Goal: Information Seeking & Learning: Learn about a topic

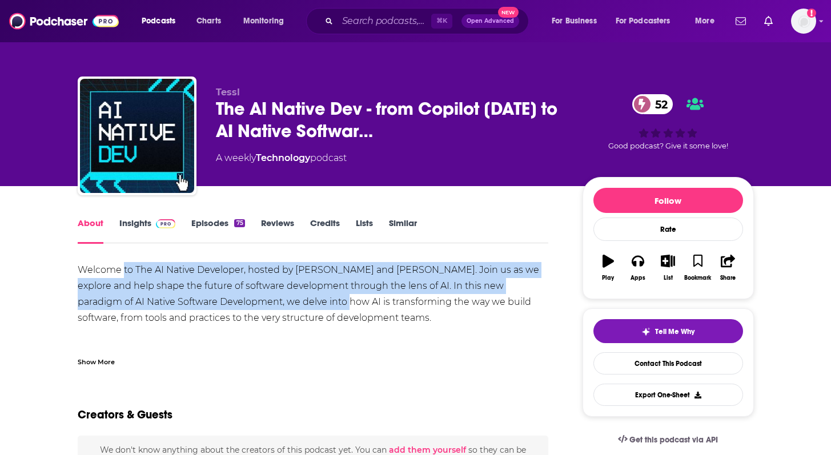
drag, startPoint x: 124, startPoint y: 271, endPoint x: 295, endPoint y: 297, distance: 173.2
click at [295, 297] on div "Welcome to The AI Native Developer, hosted by [PERSON_NAME] and [PERSON_NAME]. …" at bounding box center [313, 390] width 471 height 256
click at [210, 225] on link "Episodes 75" at bounding box center [217, 231] width 53 height 26
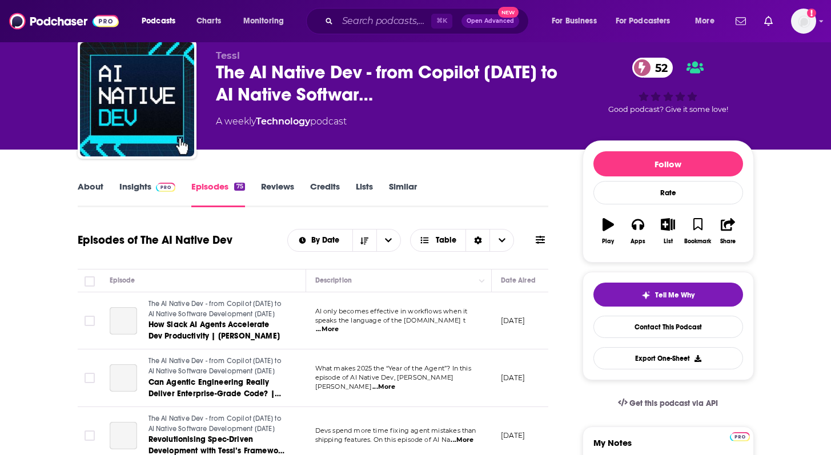
scroll to position [39, 0]
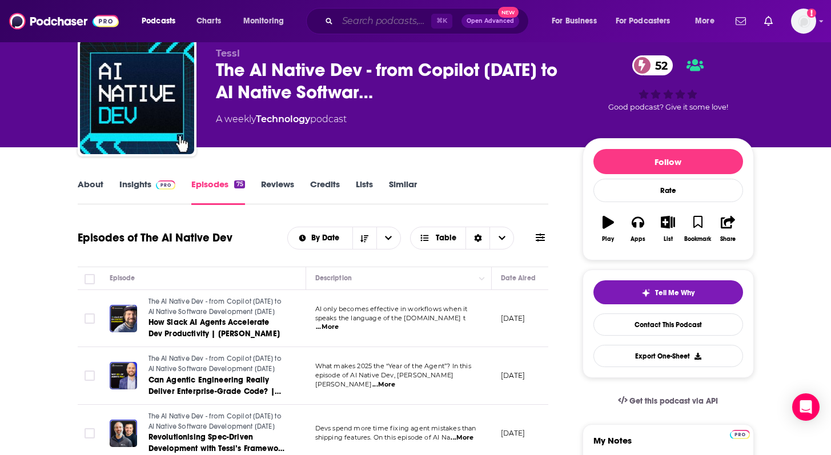
click at [381, 27] on input "Search podcasts, credits, & more..." at bounding box center [385, 21] width 94 height 18
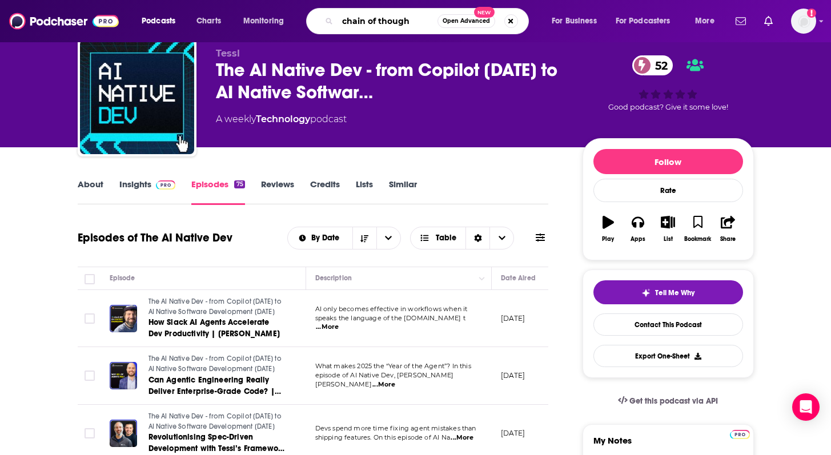
type input "chain of thought"
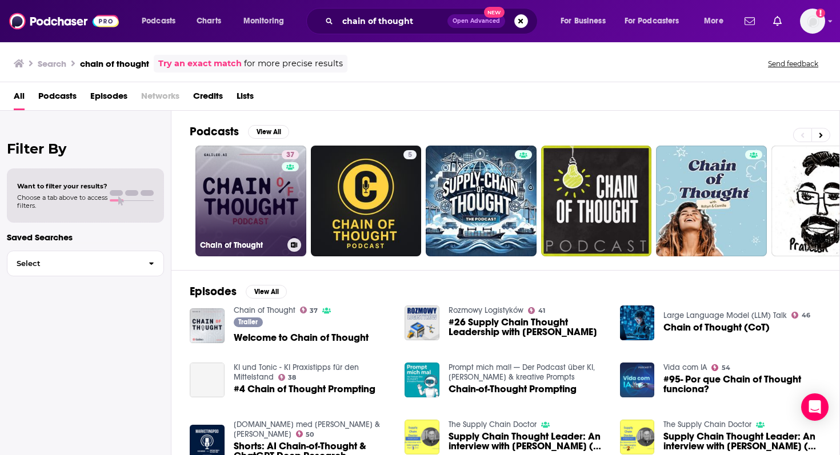
click at [239, 193] on link "37 Chain of Thought" at bounding box center [250, 201] width 111 height 111
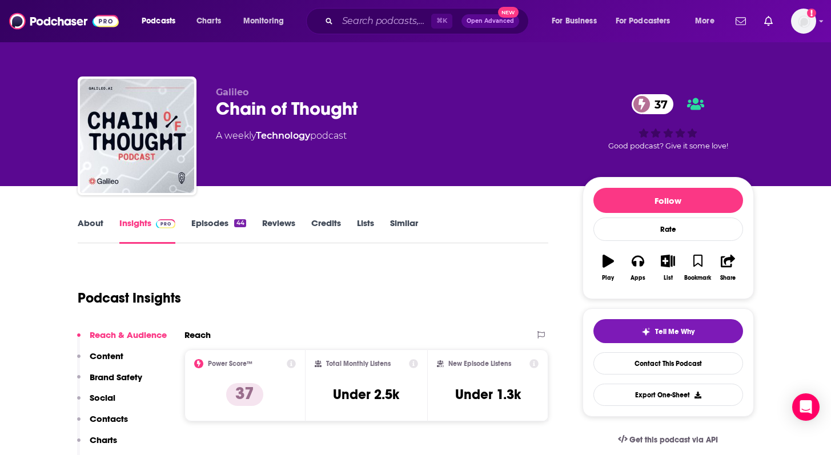
click at [227, 218] on link "Episodes 44" at bounding box center [218, 231] width 54 height 26
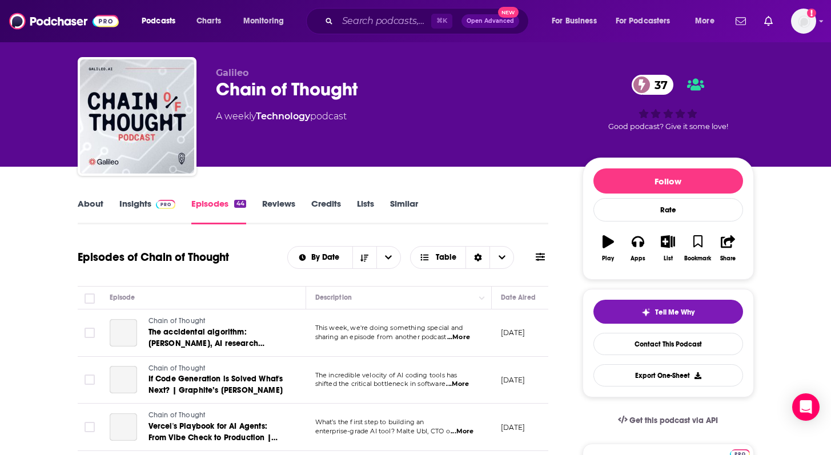
scroll to position [57, 0]
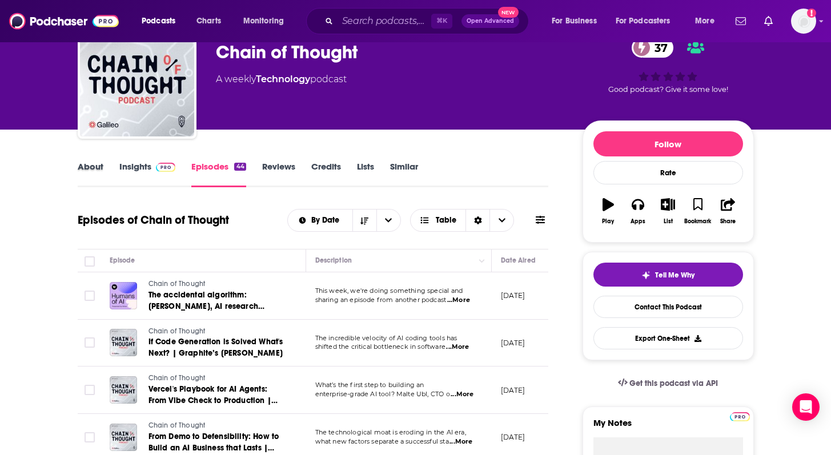
click at [103, 163] on div "About" at bounding box center [99, 174] width 42 height 26
click at [101, 166] on link "About" at bounding box center [91, 174] width 26 height 26
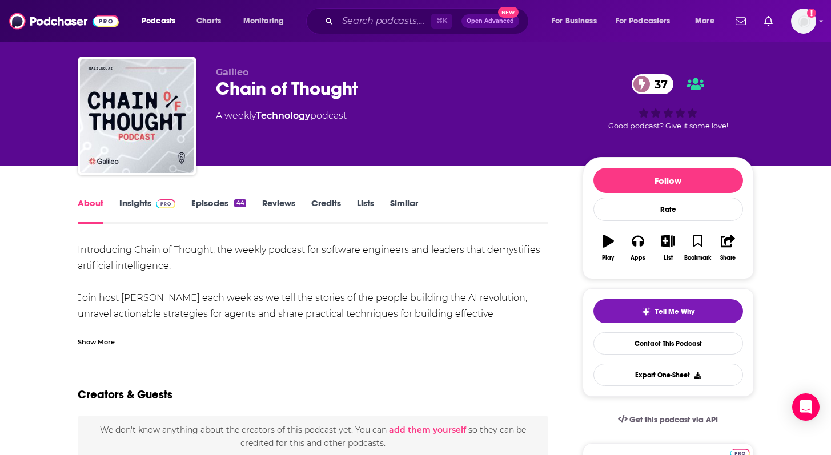
scroll to position [21, 0]
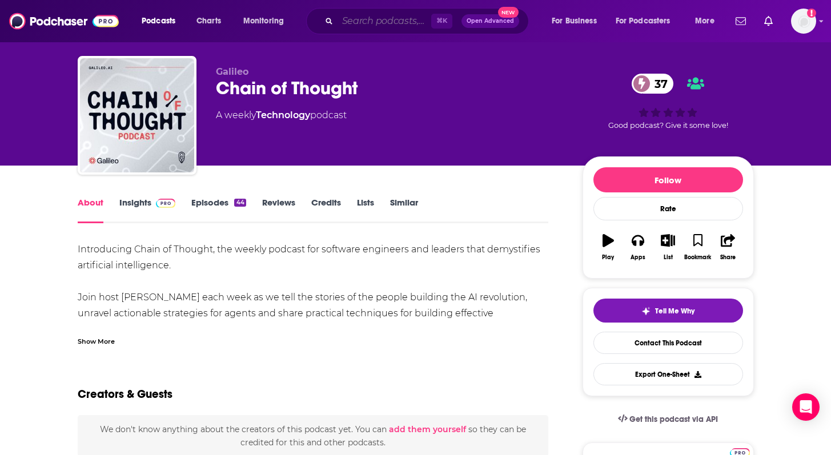
click at [371, 22] on input "Search podcasts, credits, & more..." at bounding box center [385, 21] width 94 height 18
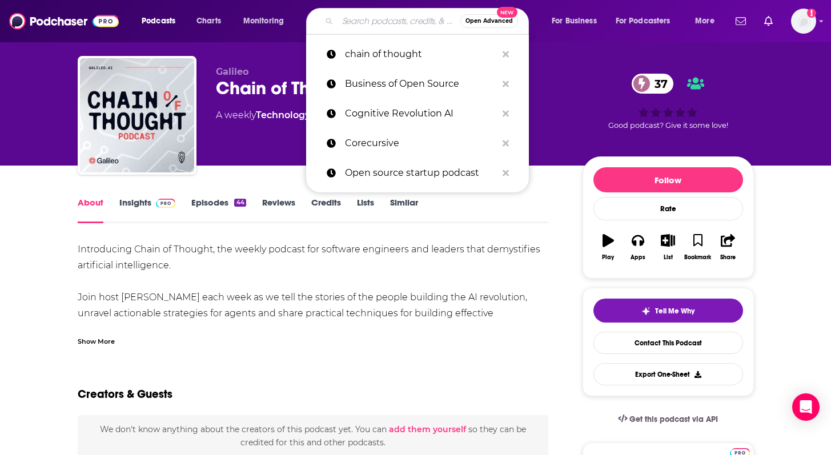
paste input "Programming Throwdown"
type input "Programming Throwdown"
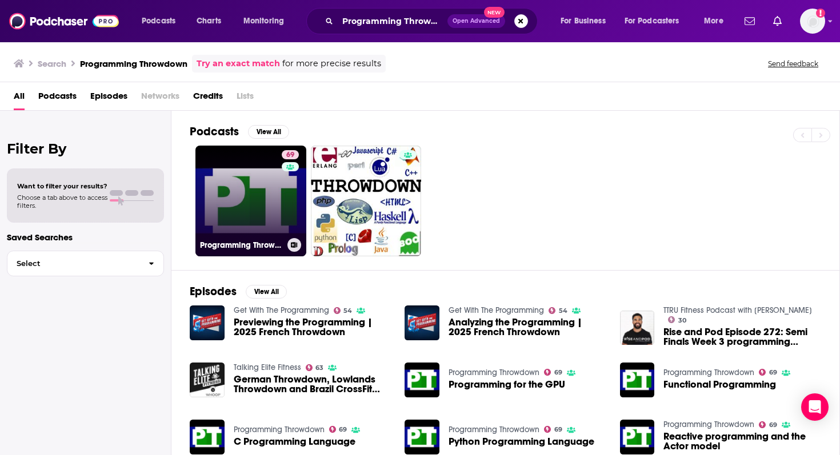
click at [275, 183] on link "69 Programming Throwdown" at bounding box center [250, 201] width 111 height 111
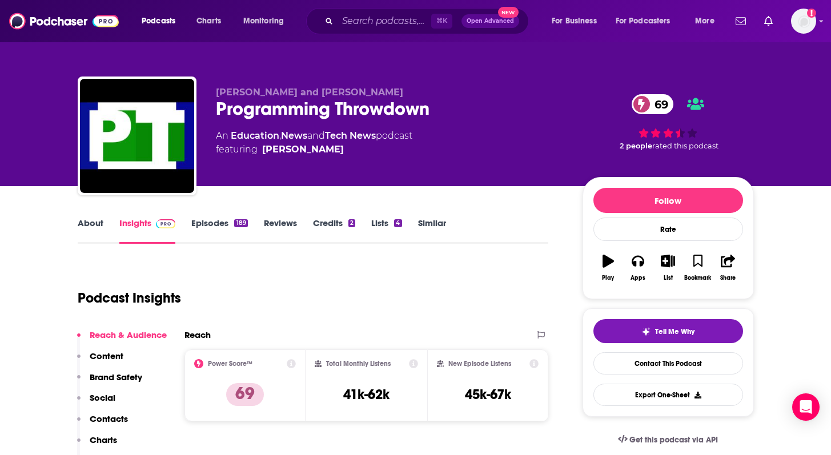
click at [95, 222] on link "About" at bounding box center [91, 231] width 26 height 26
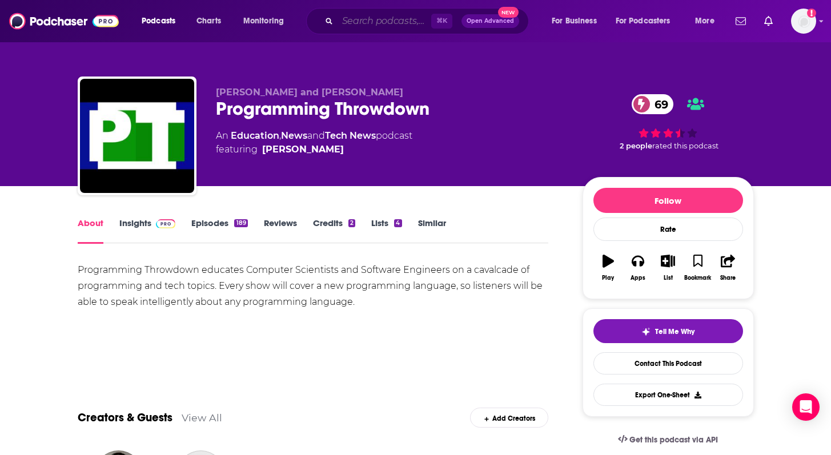
click at [356, 19] on input "Search podcasts, credits, & more..." at bounding box center [385, 21] width 94 height 18
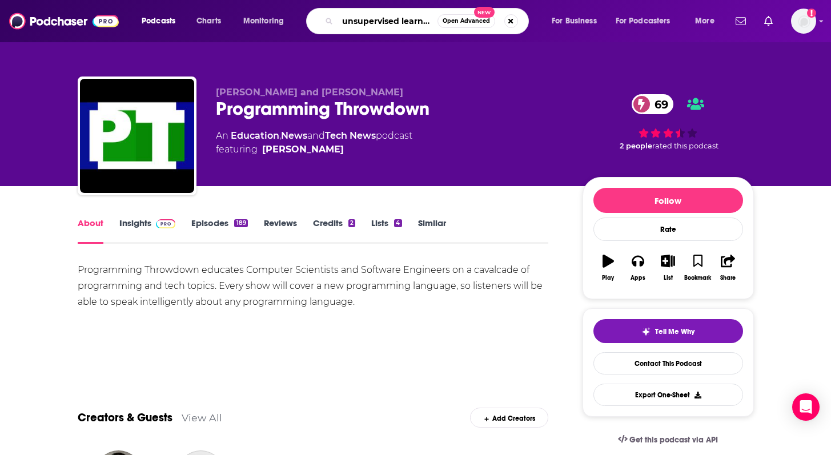
type input "unsupervised learning"
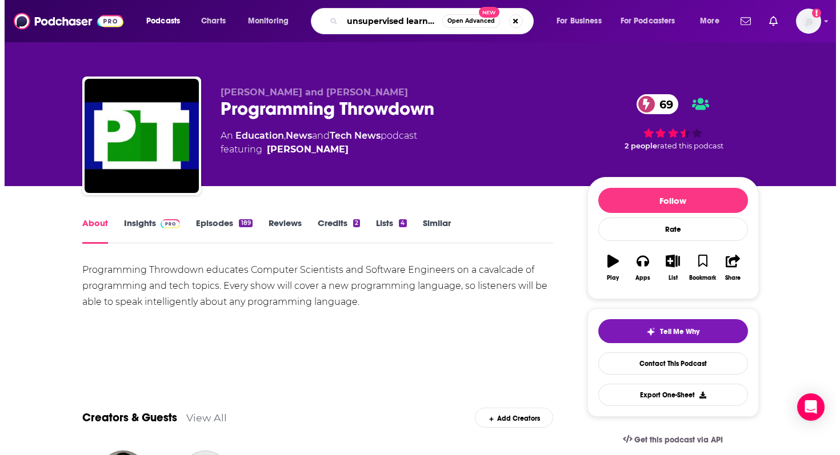
scroll to position [0, 4]
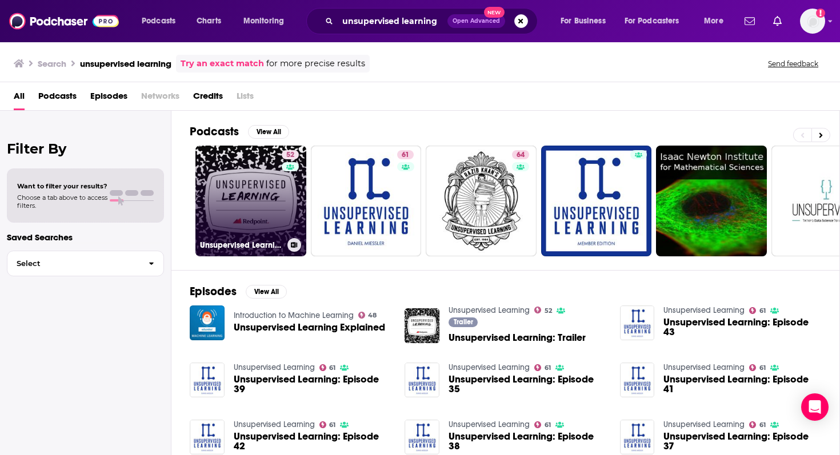
click at [278, 199] on link "52 Unsupervised Learning" at bounding box center [250, 201] width 111 height 111
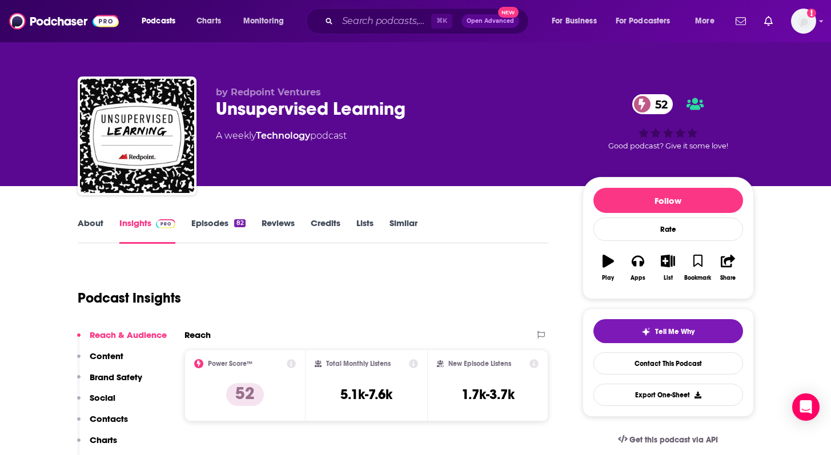
click at [90, 219] on link "About" at bounding box center [91, 231] width 26 height 26
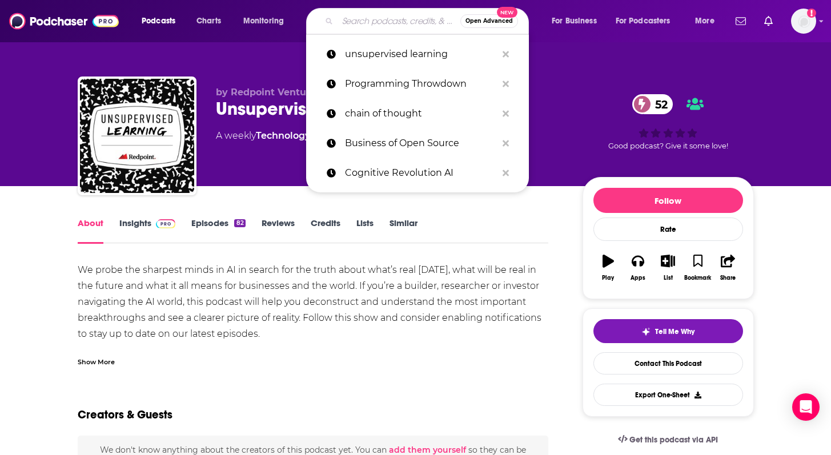
click at [381, 25] on input "Search podcasts, credits, & more..." at bounding box center [399, 21] width 123 height 18
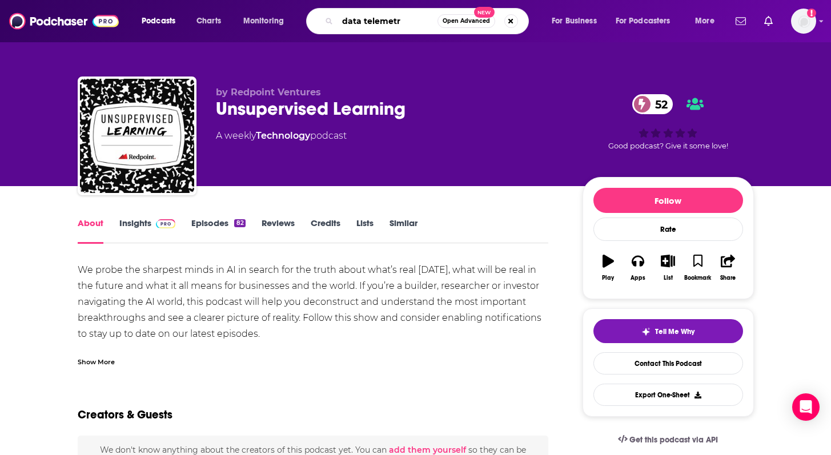
type input "data telemetry"
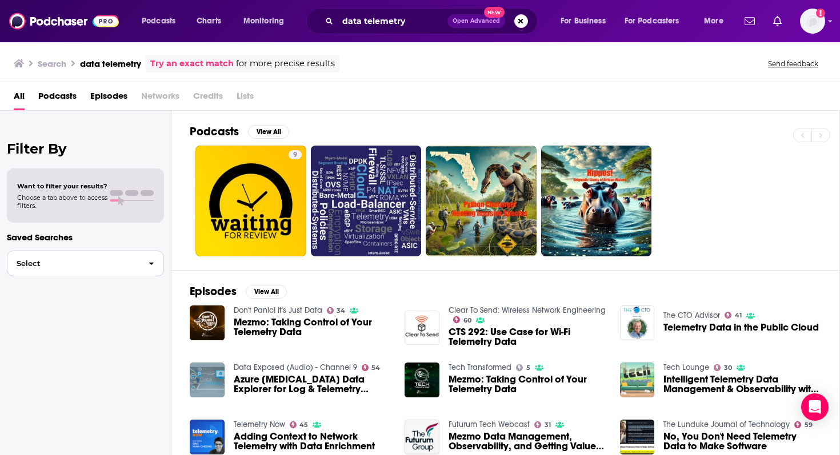
click at [111, 257] on button "Select" at bounding box center [85, 264] width 157 height 26
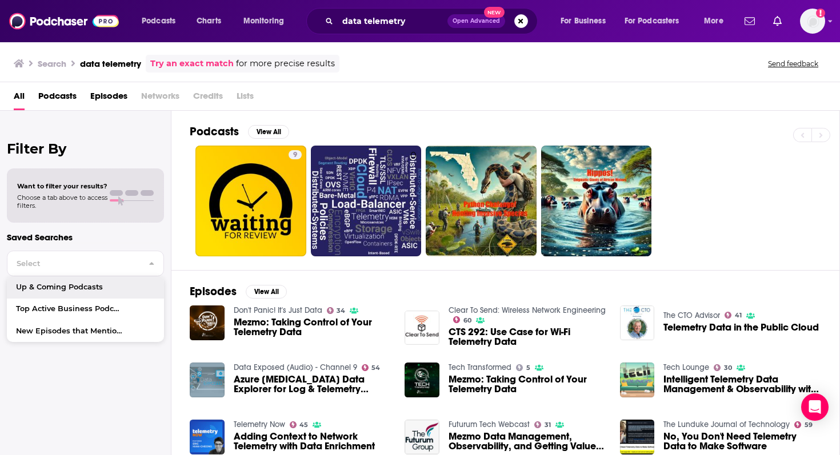
click at [63, 99] on span "Podcasts" at bounding box center [57, 98] width 38 height 23
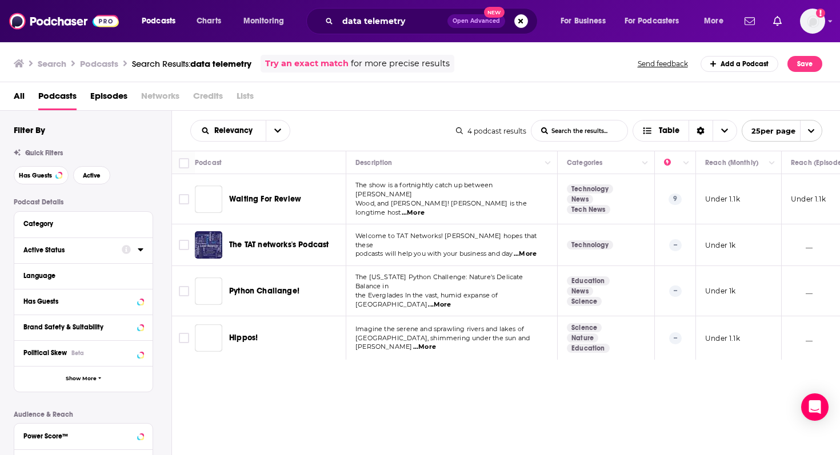
click at [73, 254] on div "Active Status" at bounding box center [68, 250] width 91 height 8
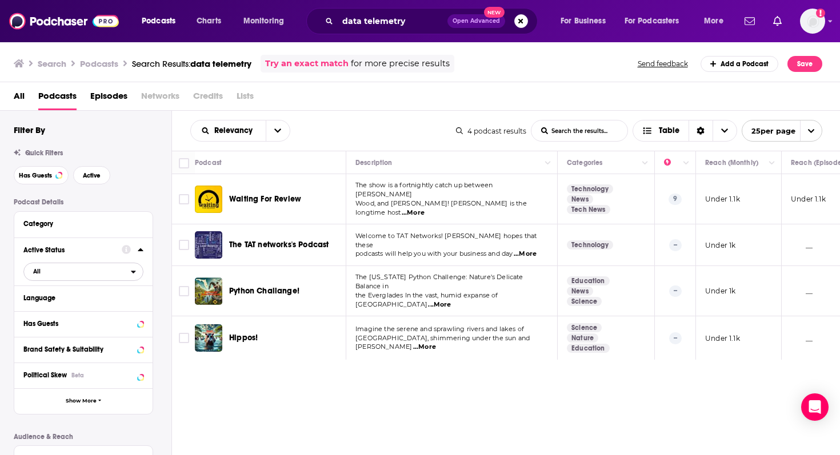
click at [62, 275] on span "All" at bounding box center [77, 271] width 107 height 15
click at [63, 313] on span "Active" at bounding box center [61, 309] width 64 height 6
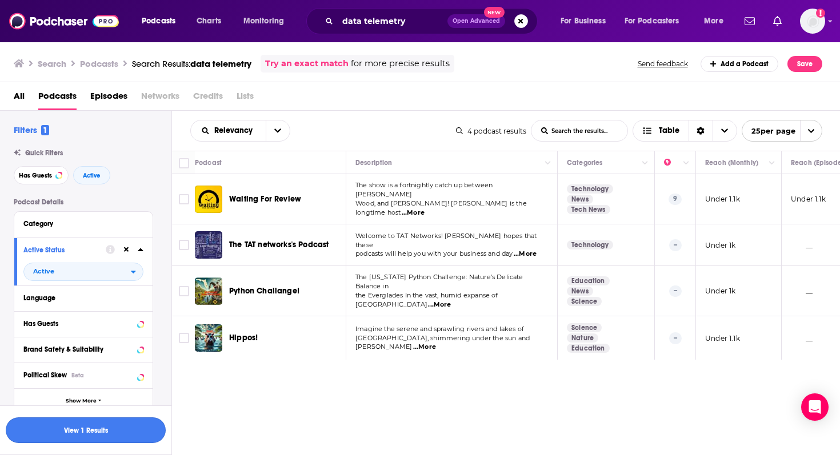
click at [87, 435] on button "View 1 Results" at bounding box center [86, 431] width 160 height 26
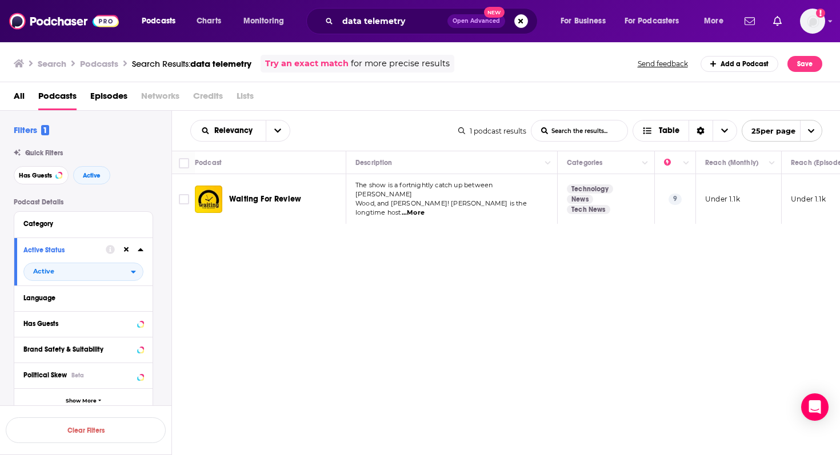
click at [256, 195] on span "Waiting For Review" at bounding box center [265, 199] width 72 height 10
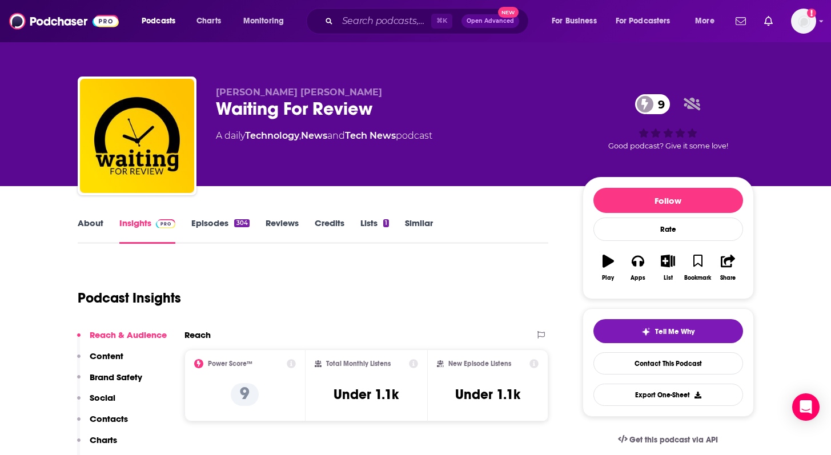
click at [91, 222] on link "About" at bounding box center [91, 231] width 26 height 26
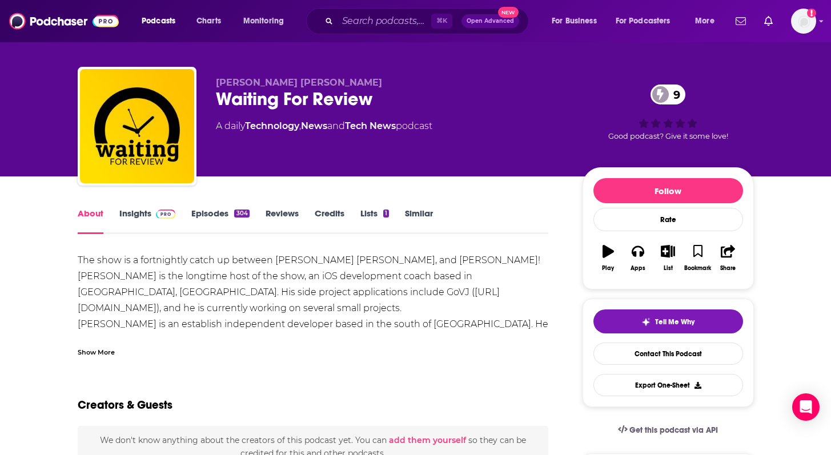
scroll to position [13, 0]
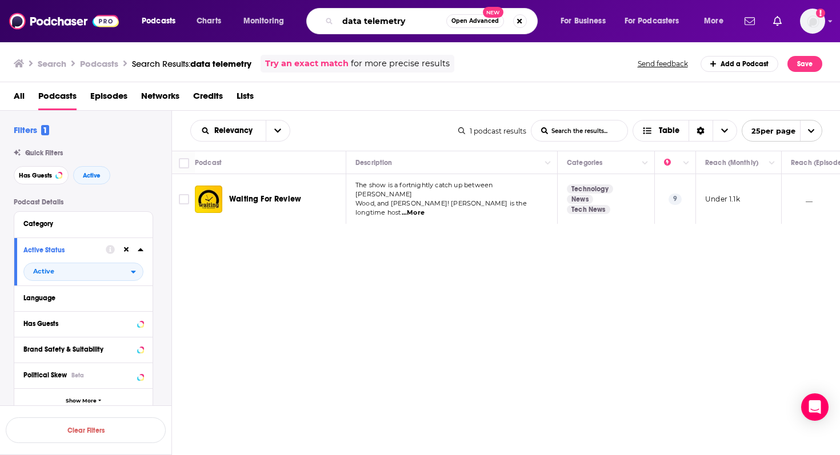
drag, startPoint x: 365, startPoint y: 18, endPoint x: 457, endPoint y: 20, distance: 92.0
click at [457, 20] on div "data telemetry Open Advanced New" at bounding box center [421, 21] width 231 height 26
drag, startPoint x: 415, startPoint y: 17, endPoint x: 363, endPoint y: 20, distance: 51.5
click at [363, 20] on input "data security" at bounding box center [392, 21] width 109 height 18
type input "data security"
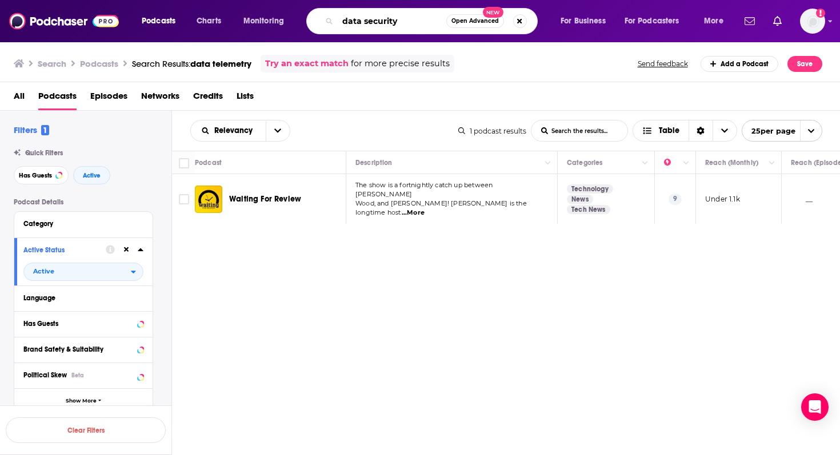
click at [424, 17] on input "data security" at bounding box center [392, 21] width 109 height 18
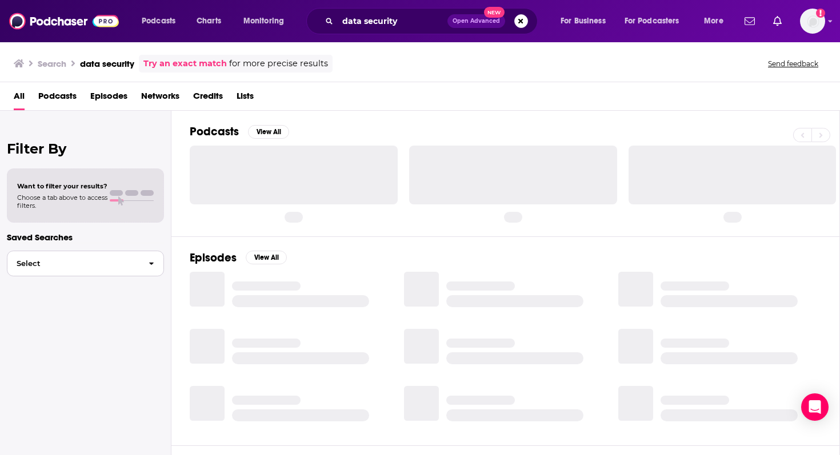
click at [90, 270] on button "Select" at bounding box center [85, 264] width 157 height 26
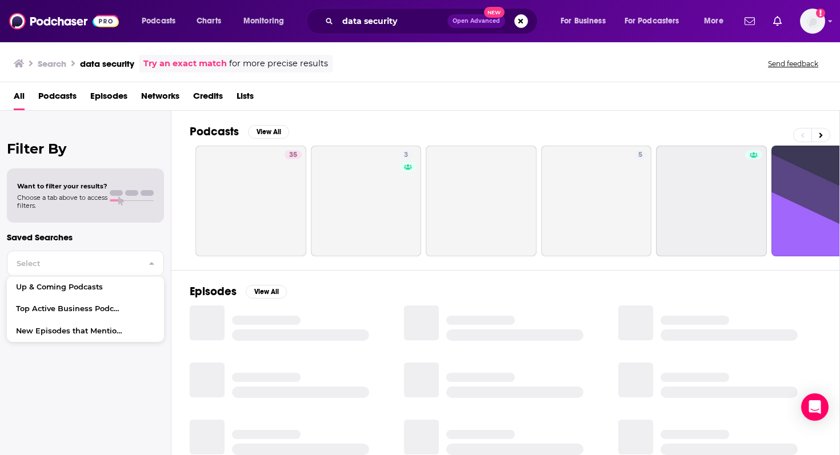
click at [61, 94] on span "Podcasts" at bounding box center [57, 98] width 38 height 23
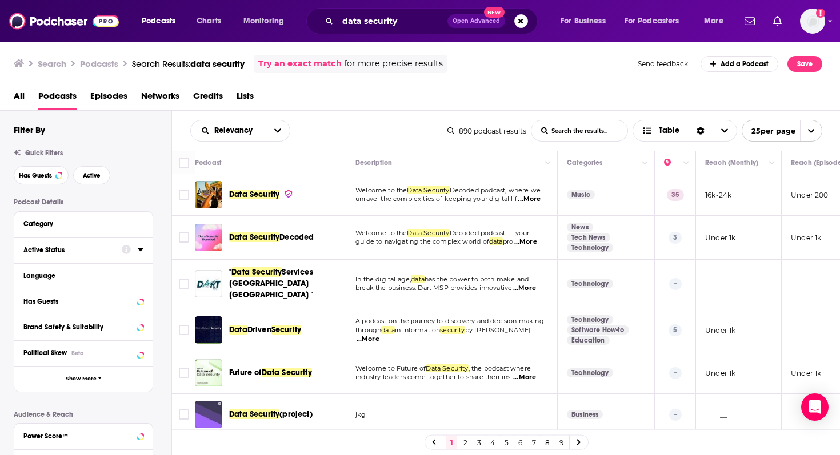
click at [81, 254] on div "Active Status" at bounding box center [68, 250] width 91 height 8
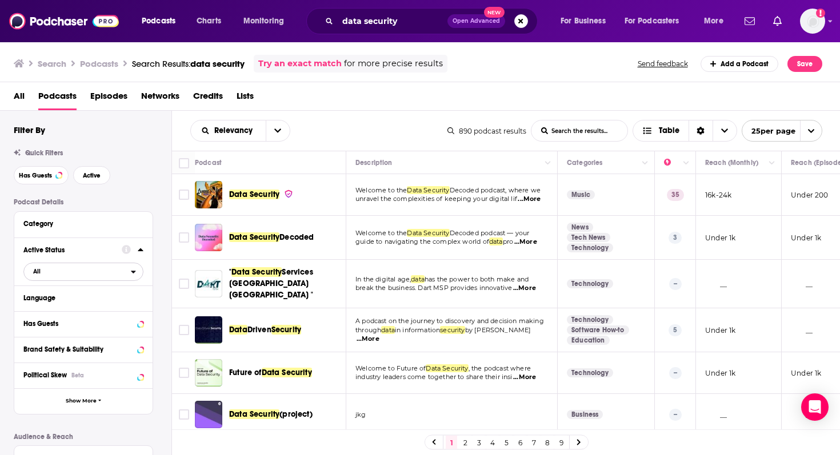
click at [95, 275] on span "All" at bounding box center [77, 271] width 107 height 15
click at [67, 313] on span "Active" at bounding box center [59, 309] width 60 height 6
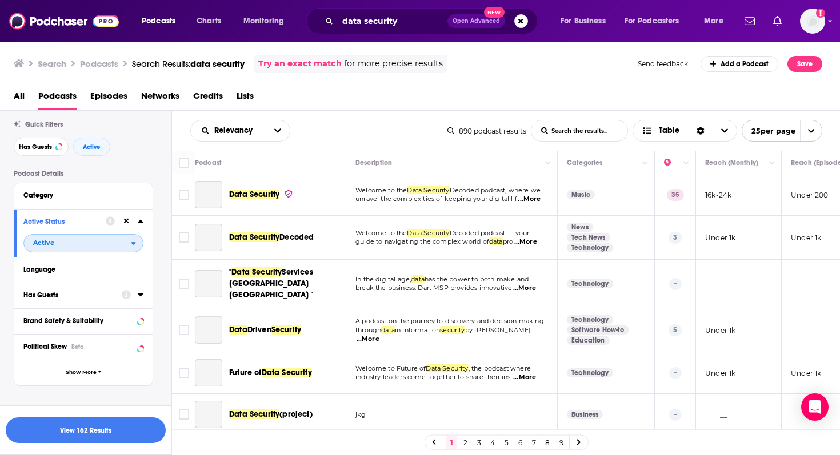
scroll to position [30, 0]
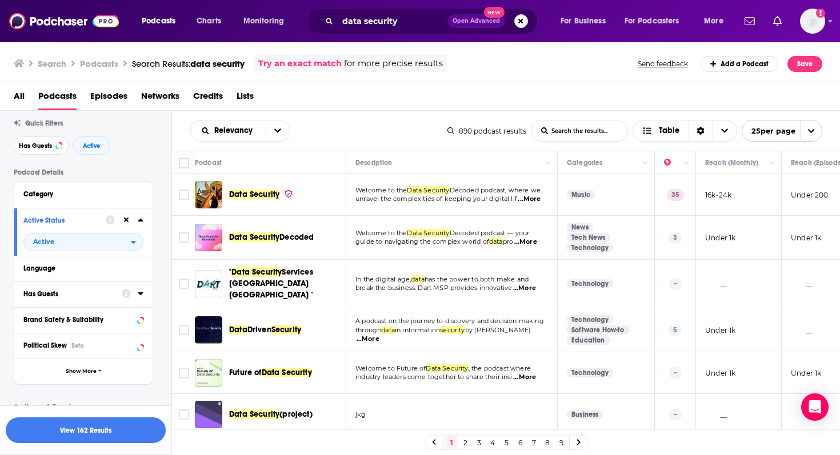
click at [79, 293] on div "Has Guests" at bounding box center [68, 294] width 91 height 8
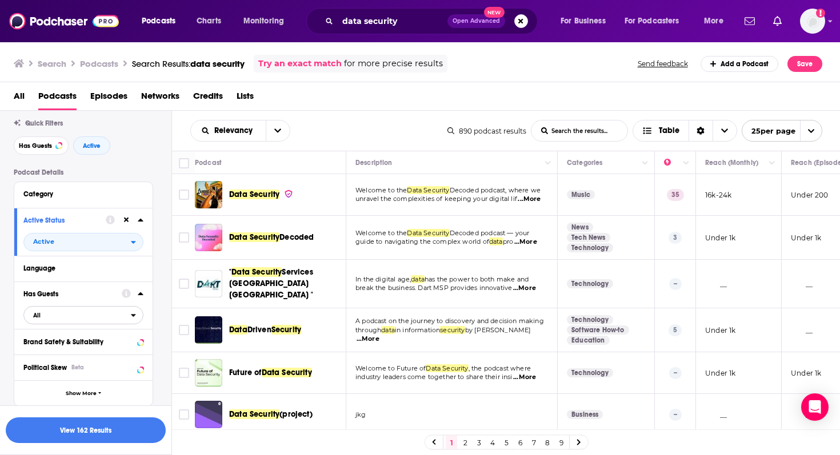
click at [92, 312] on span "All" at bounding box center [77, 315] width 107 height 15
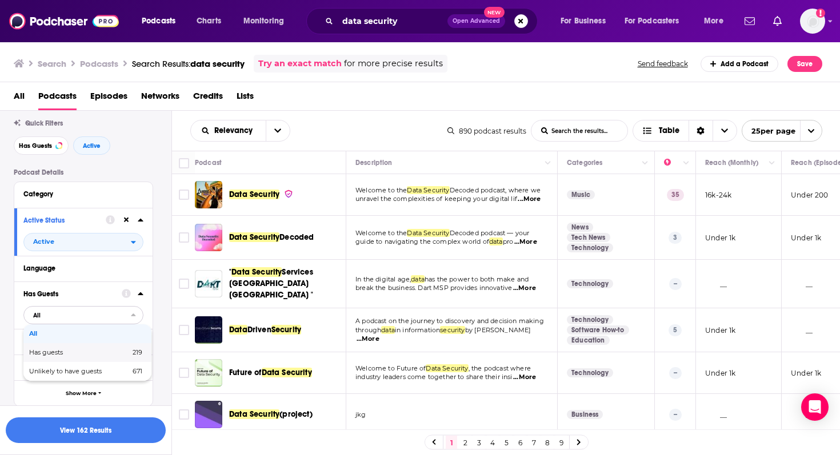
click at [71, 350] on div "Has guests 219" at bounding box center [87, 352] width 128 height 19
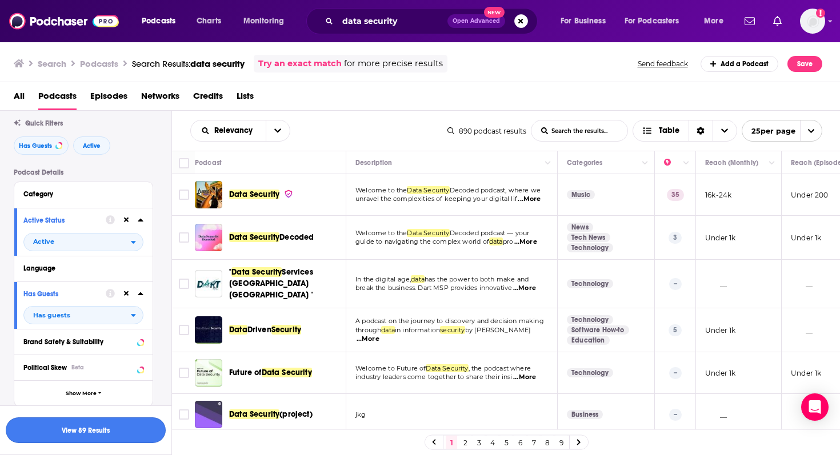
click at [82, 429] on button "View 89 Results" at bounding box center [86, 431] width 160 height 26
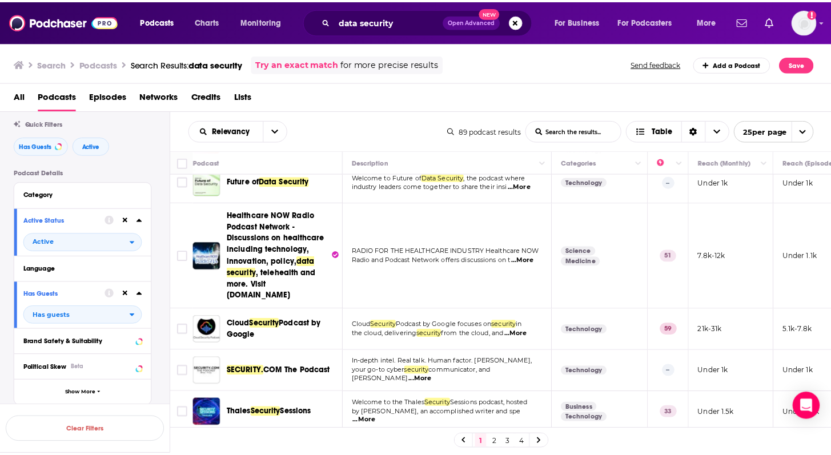
scroll to position [59, 0]
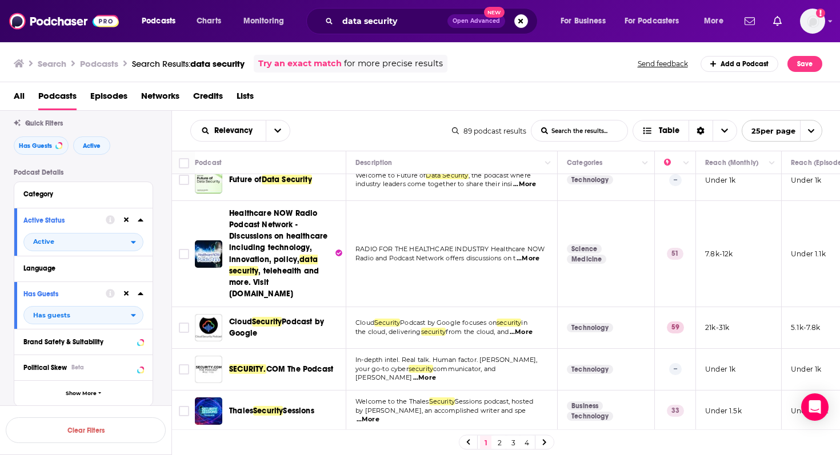
click at [281, 323] on span "Security" at bounding box center [267, 322] width 30 height 10
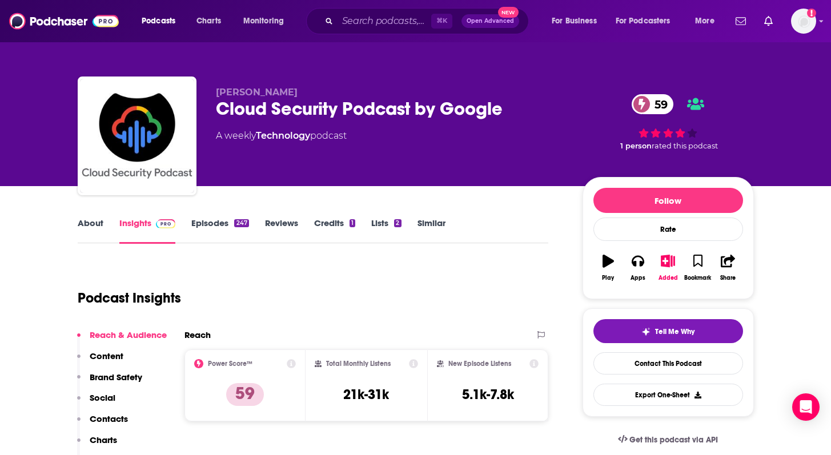
click at [86, 219] on link "About" at bounding box center [91, 231] width 26 height 26
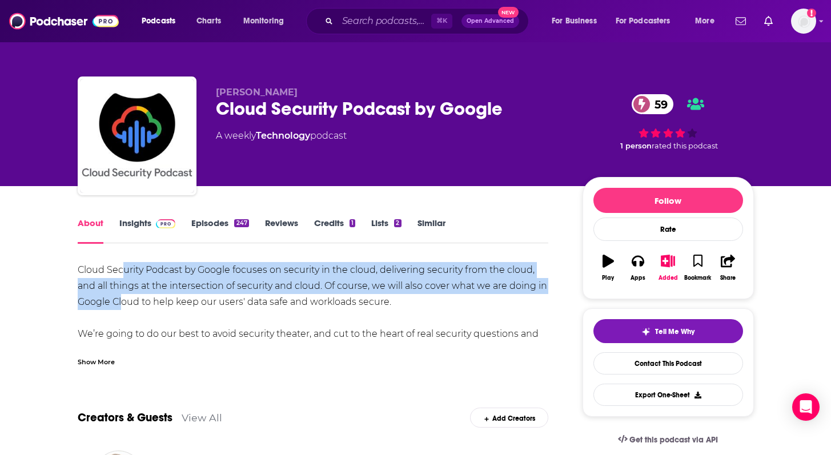
drag, startPoint x: 125, startPoint y: 278, endPoint x: 121, endPoint y: 295, distance: 17.7
click at [121, 295] on div "Cloud Security Podcast by Google focuses on security in the cloud, delivering s…" at bounding box center [313, 358] width 471 height 192
click at [85, 361] on div "Show More" at bounding box center [96, 361] width 37 height 11
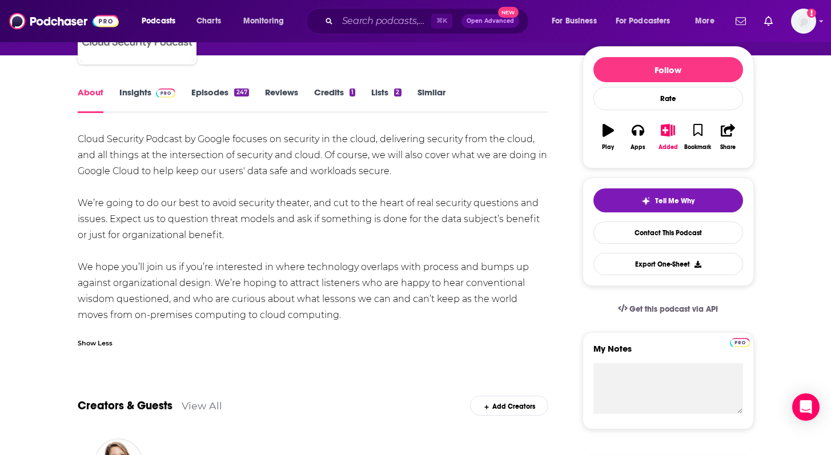
scroll to position [135, 0]
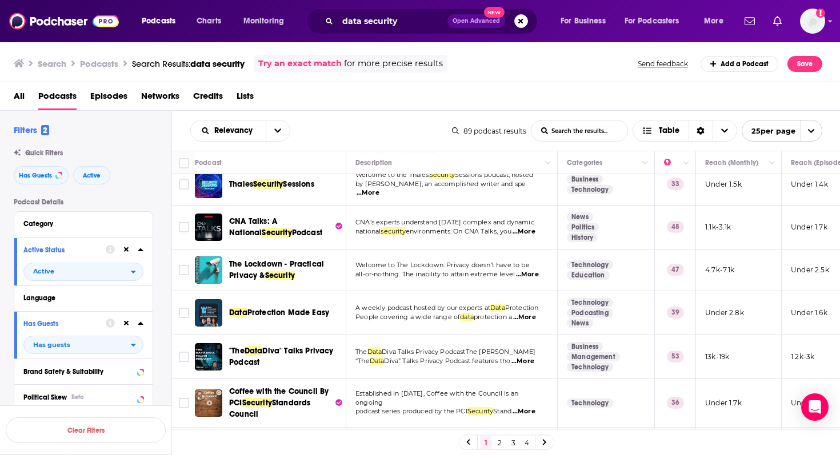
scroll to position [290, 0]
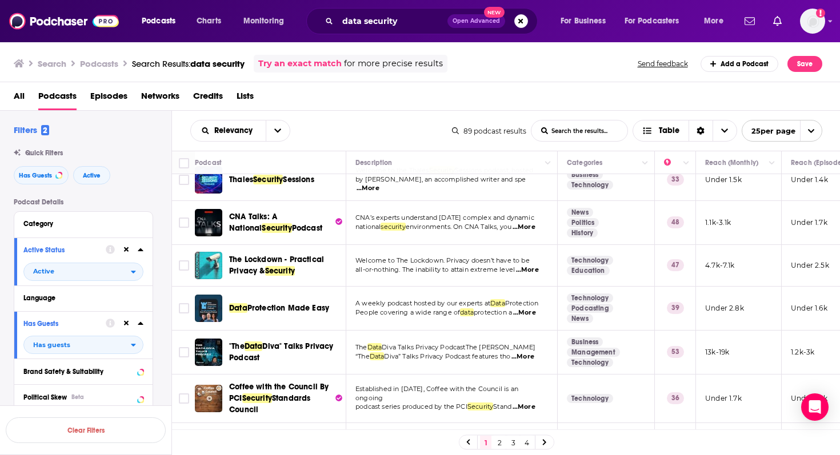
click at [528, 310] on span "...More" at bounding box center [524, 313] width 23 height 9
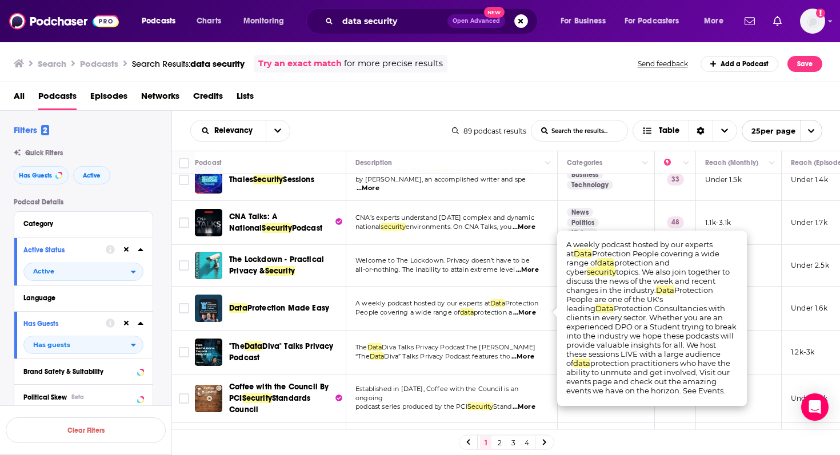
click at [471, 327] on td "A weekly podcast hosted by our experts at Data Protection People covering a wid…" at bounding box center [451, 309] width 211 height 44
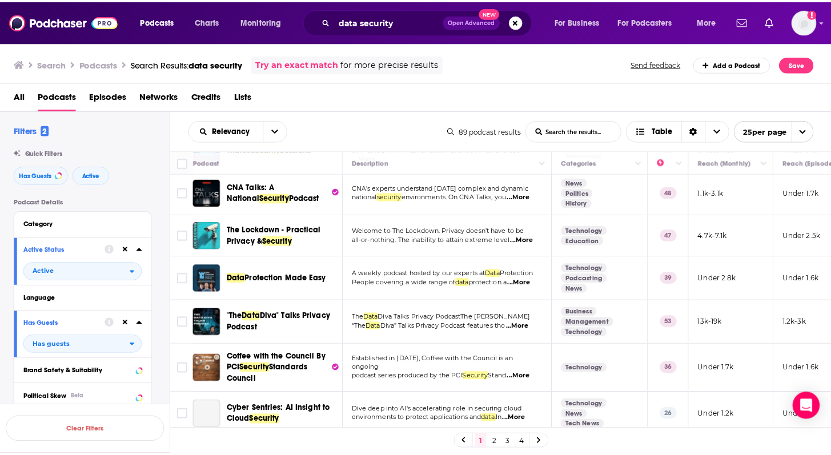
scroll to position [322, 0]
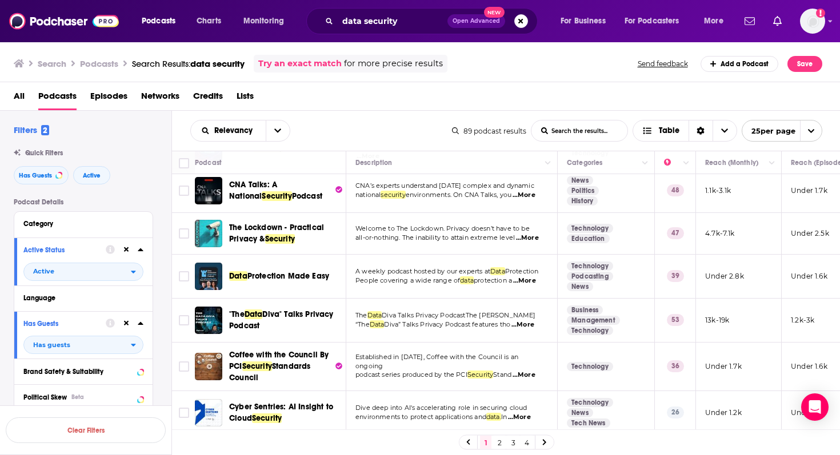
click at [531, 323] on span "...More" at bounding box center [522, 325] width 23 height 9
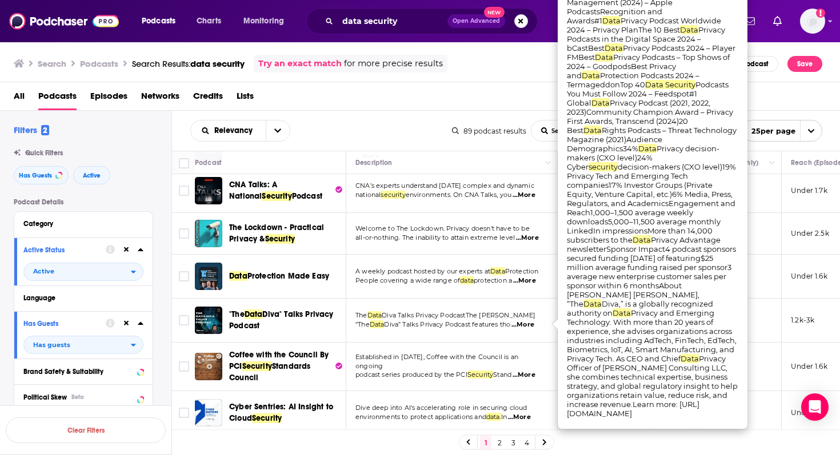
click at [262, 315] on div "Podcasts Charts Monitoring data security Open Advanced New For Business For Pod…" at bounding box center [420, 227] width 840 height 455
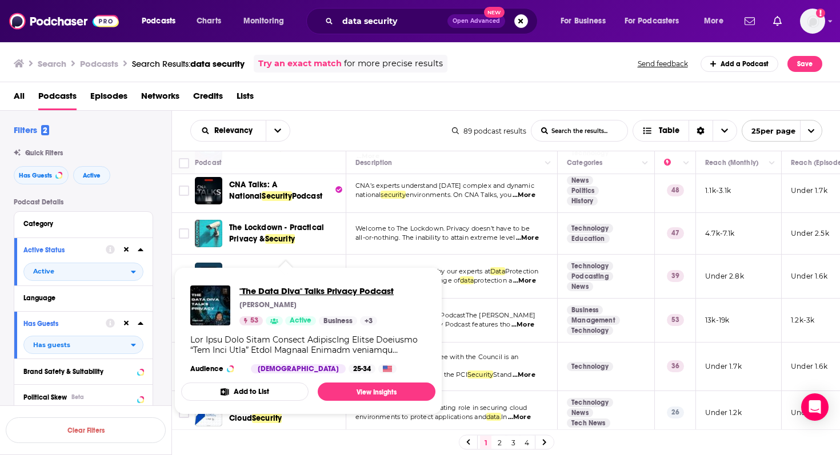
click at [297, 294] on span ""The Data Diva" Talks Privacy Podcast" at bounding box center [316, 291] width 154 height 11
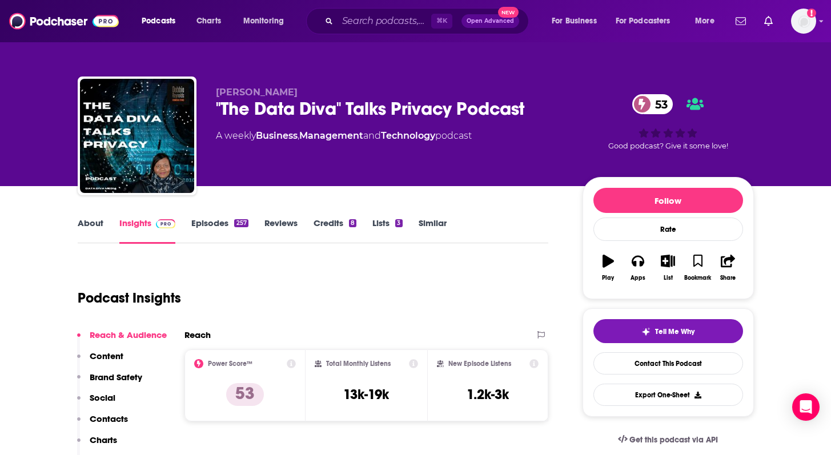
click at [90, 220] on link "About" at bounding box center [91, 231] width 26 height 26
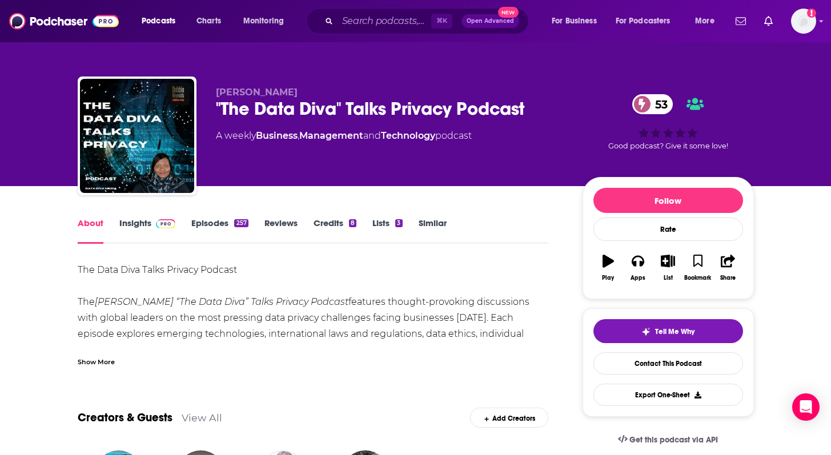
click at [100, 354] on div "Show More" at bounding box center [313, 357] width 471 height 19
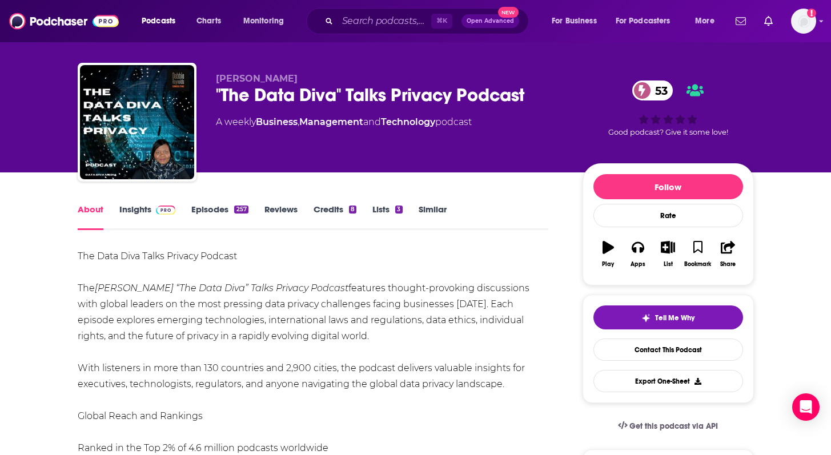
scroll to position [15, 0]
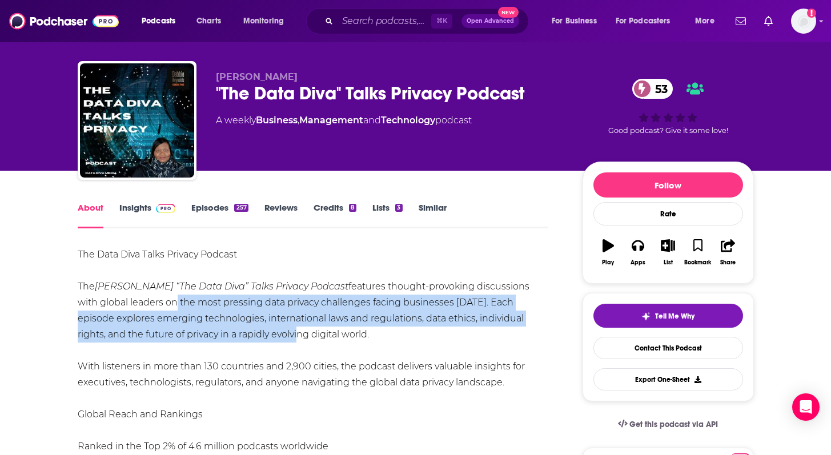
drag, startPoint x: 170, startPoint y: 299, endPoint x: 249, endPoint y: 341, distance: 89.0
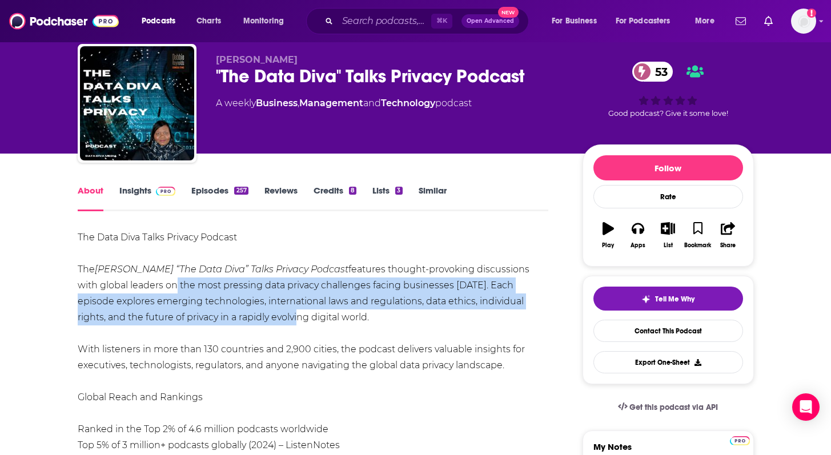
scroll to position [33, 0]
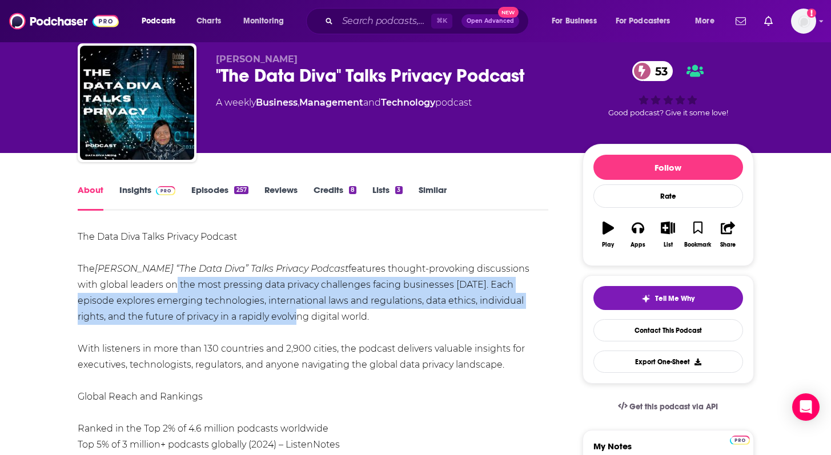
click at [204, 189] on link "Episodes 257" at bounding box center [219, 198] width 57 height 26
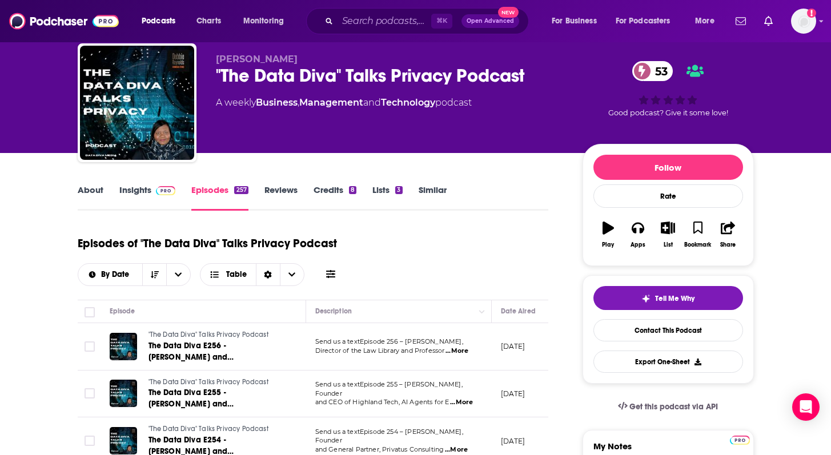
scroll to position [10, 0]
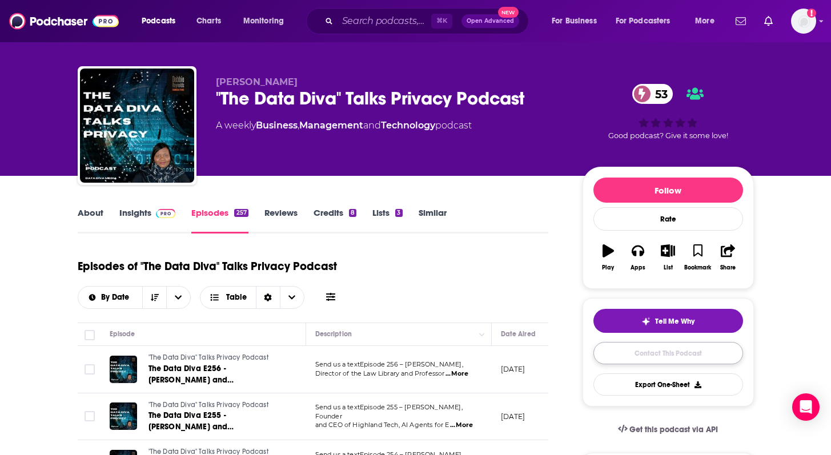
click at [624, 355] on link "Contact This Podcast" at bounding box center [669, 353] width 150 height 22
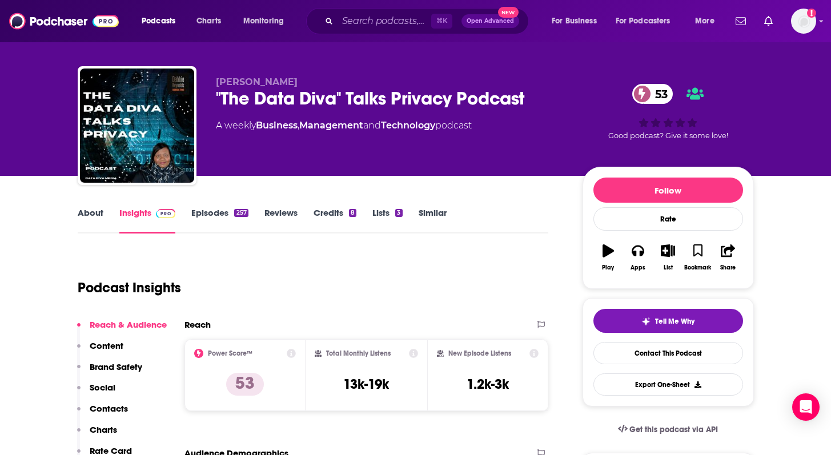
scroll to position [1173, 0]
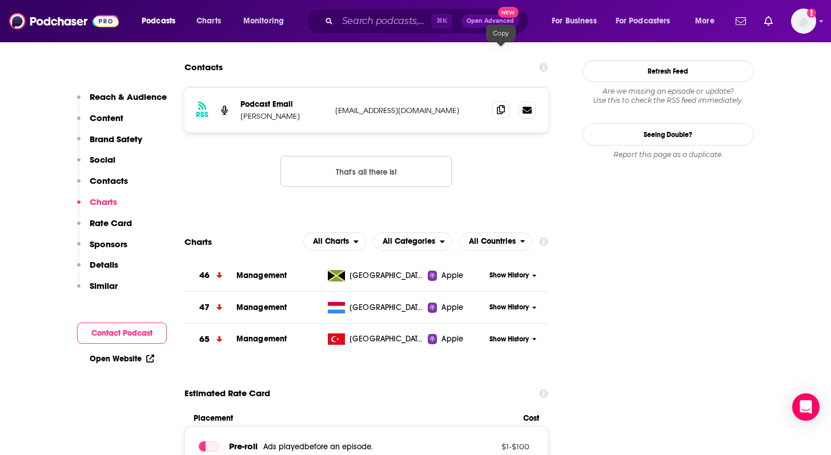
click at [504, 101] on span at bounding box center [500, 109] width 17 height 17
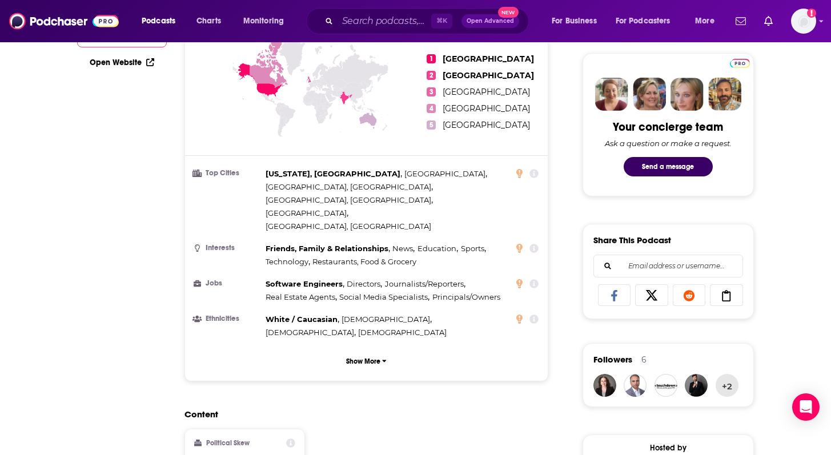
scroll to position [0, 0]
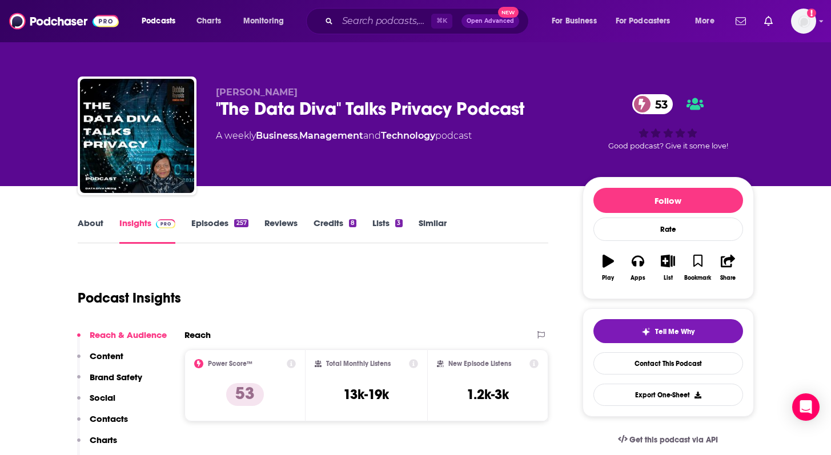
click at [212, 242] on link "Episodes 257" at bounding box center [219, 231] width 57 height 26
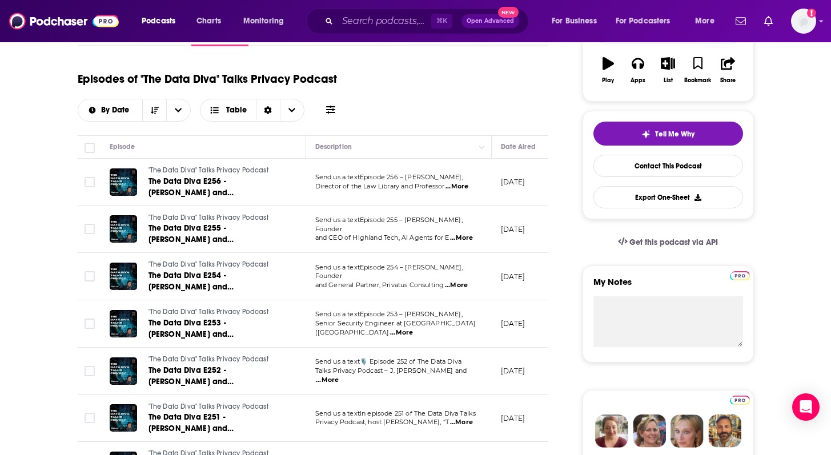
scroll to position [201, 0]
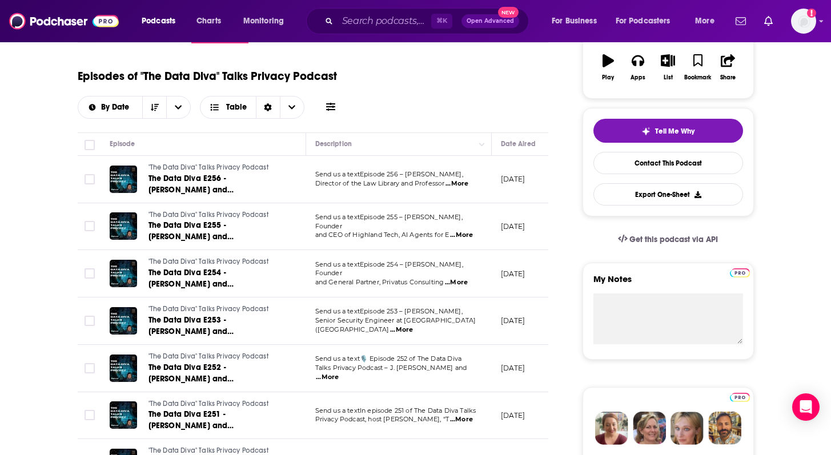
click at [339, 373] on span "...More" at bounding box center [327, 377] width 23 height 9
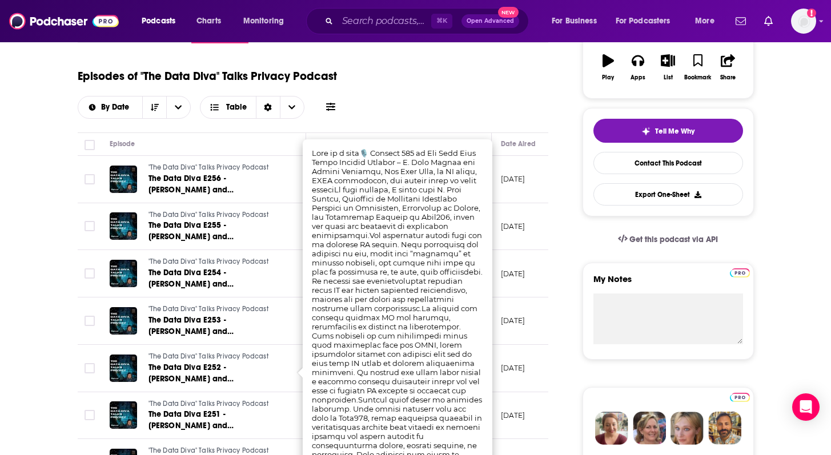
click at [512, 353] on td "[DATE]" at bounding box center [529, 368] width 74 height 47
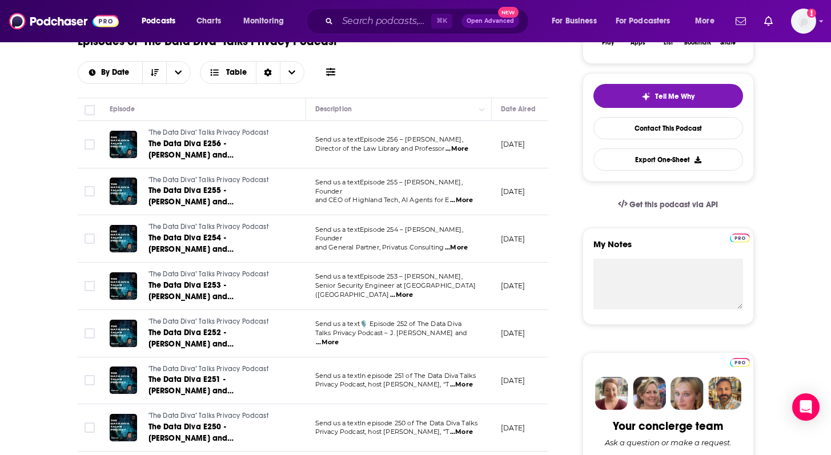
scroll to position [273, 0]
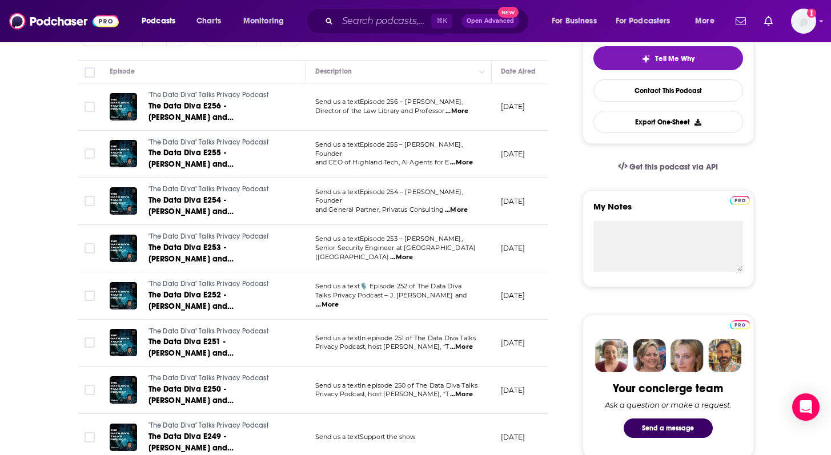
click at [467, 347] on span "...More" at bounding box center [461, 347] width 23 height 9
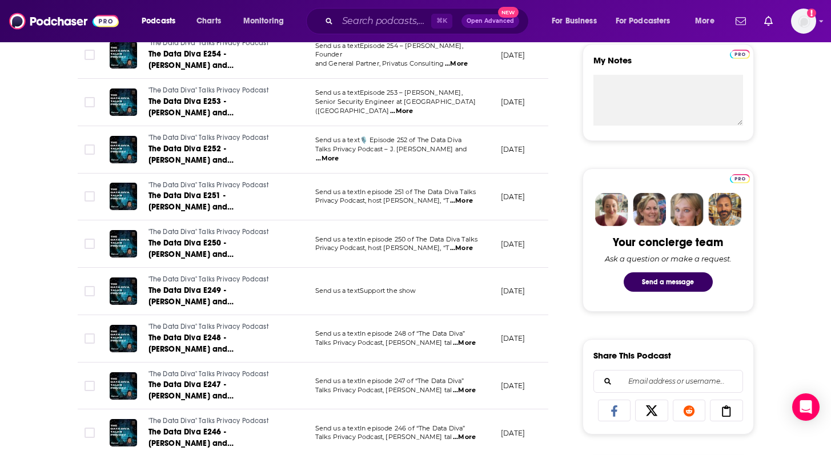
scroll to position [421, 0]
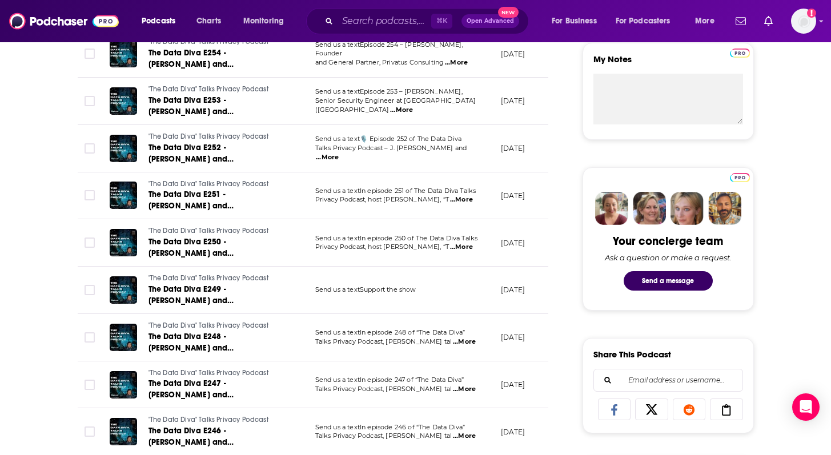
click at [472, 342] on span "...More" at bounding box center [464, 342] width 23 height 9
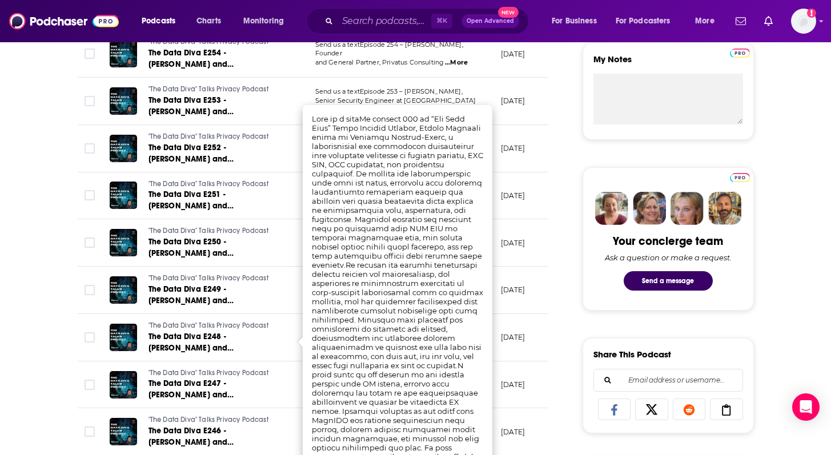
click at [529, 359] on td "[DATE]" at bounding box center [529, 337] width 74 height 47
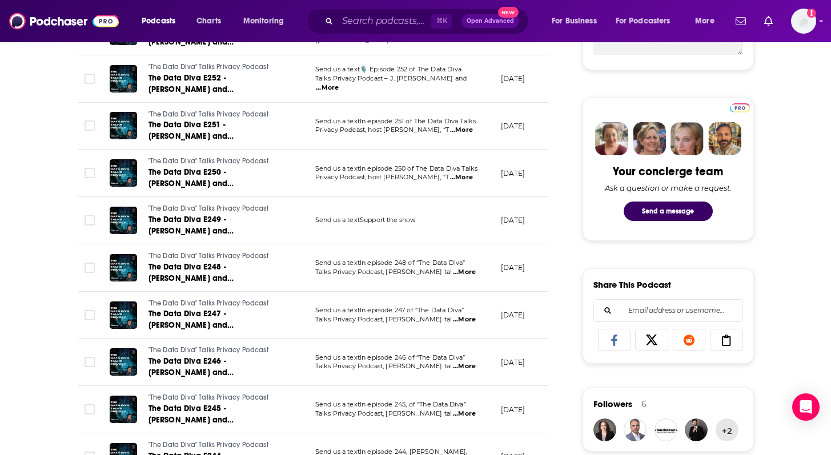
scroll to position [492, 0]
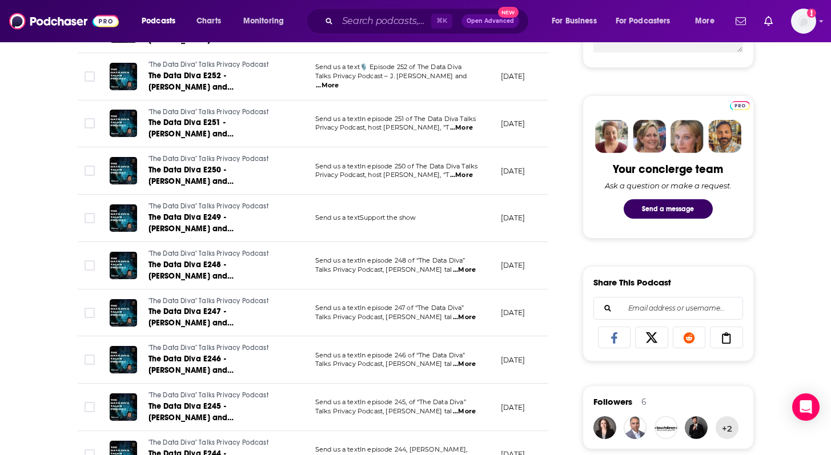
click at [465, 362] on span "...More" at bounding box center [464, 364] width 23 height 9
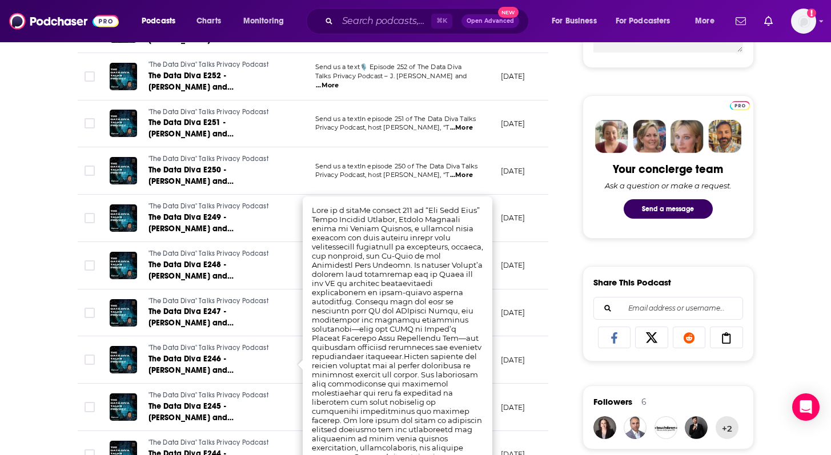
click at [511, 369] on td "[DATE]" at bounding box center [529, 360] width 74 height 47
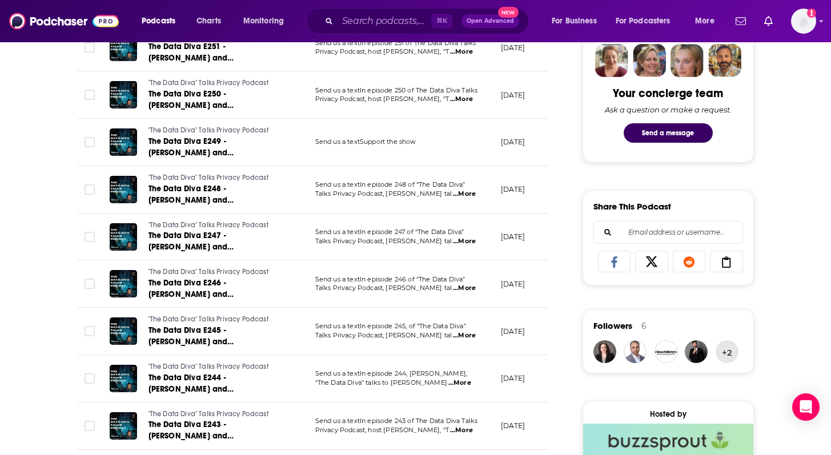
scroll to position [577, 0]
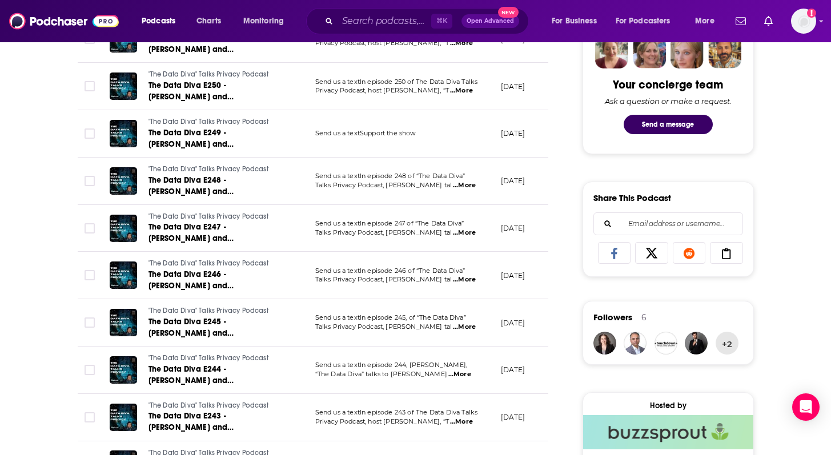
click at [451, 378] on span "...More" at bounding box center [460, 374] width 23 height 9
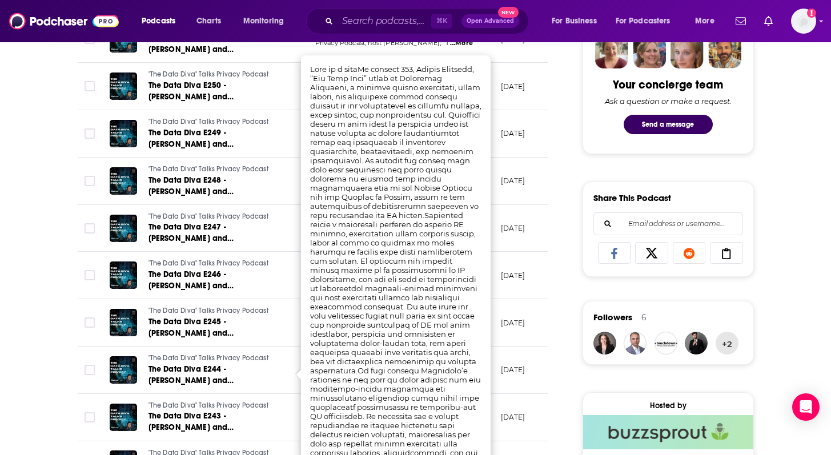
click at [523, 388] on td "[DATE]" at bounding box center [529, 370] width 74 height 47
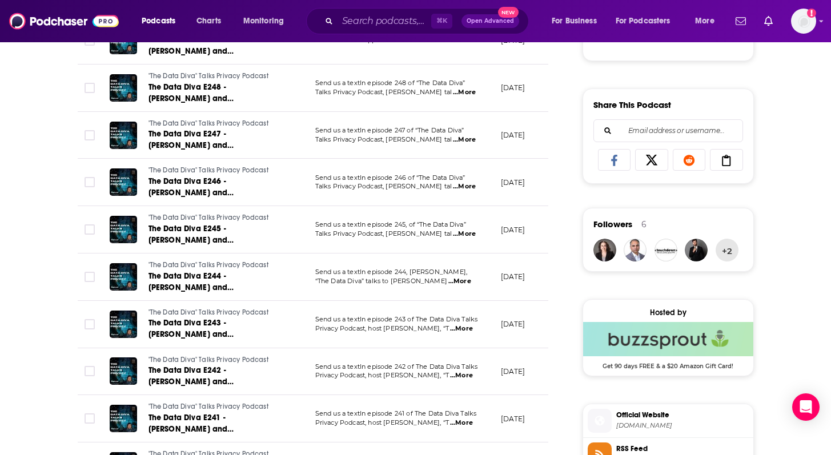
scroll to position [680, 0]
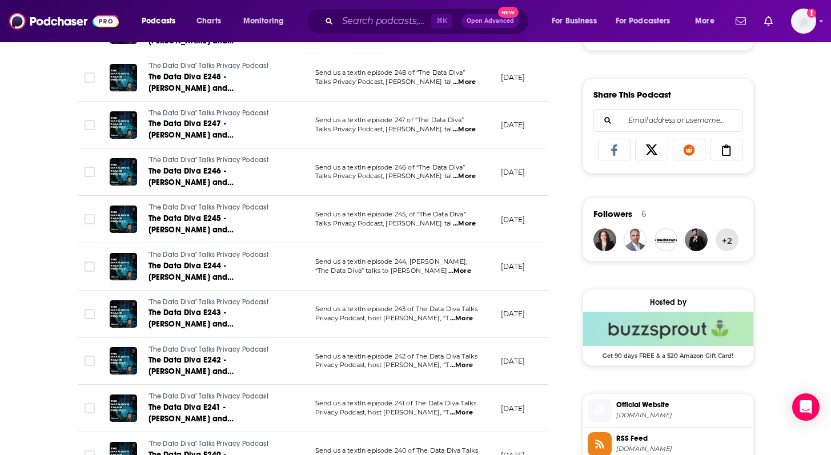
click at [465, 366] on span "...More" at bounding box center [461, 365] width 23 height 9
click at [528, 279] on td "[DATE]" at bounding box center [529, 266] width 74 height 47
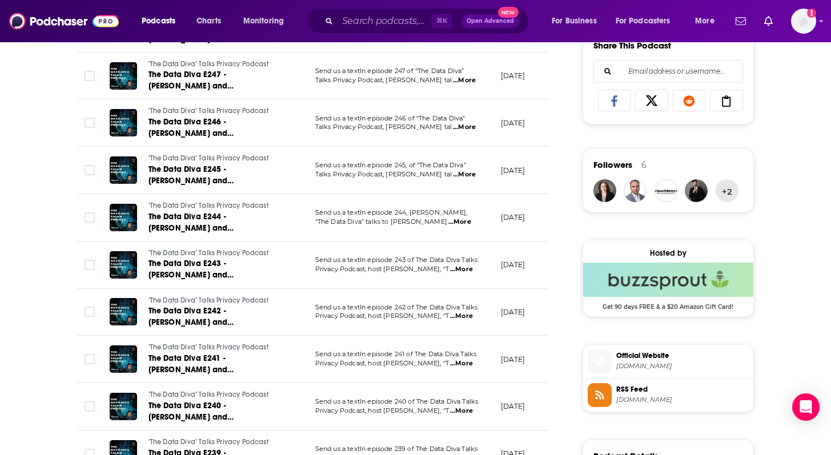
scroll to position [735, 0]
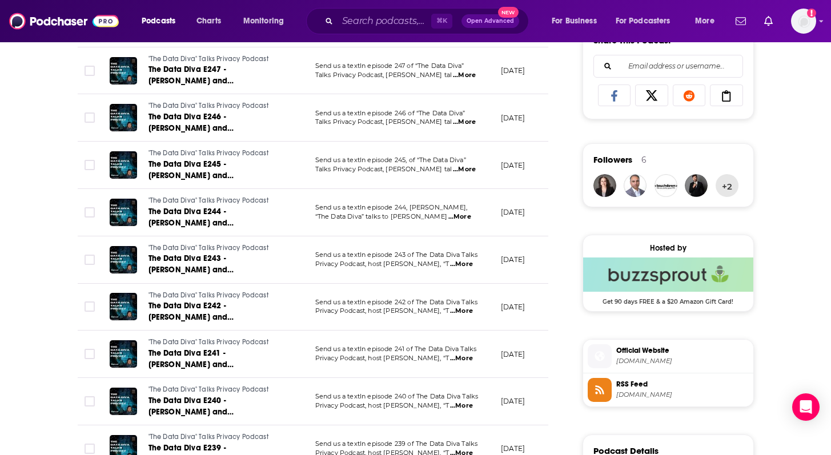
click at [462, 313] on span "...More" at bounding box center [461, 311] width 23 height 9
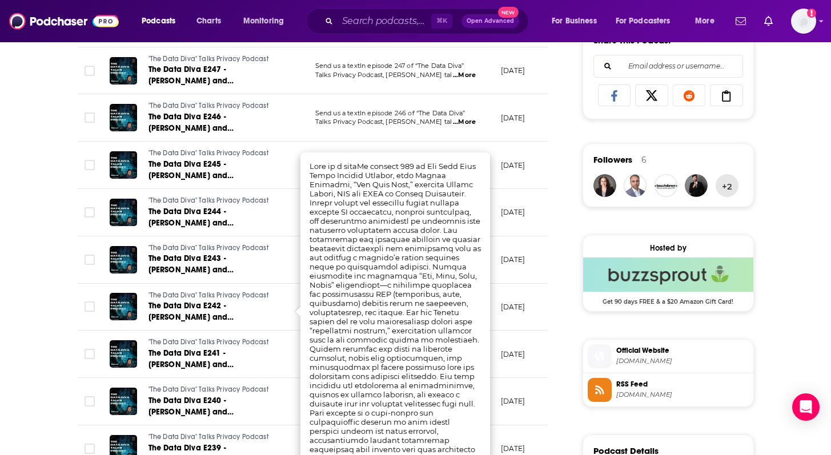
click at [501, 307] on p "[DATE]" at bounding box center [513, 307] width 25 height 10
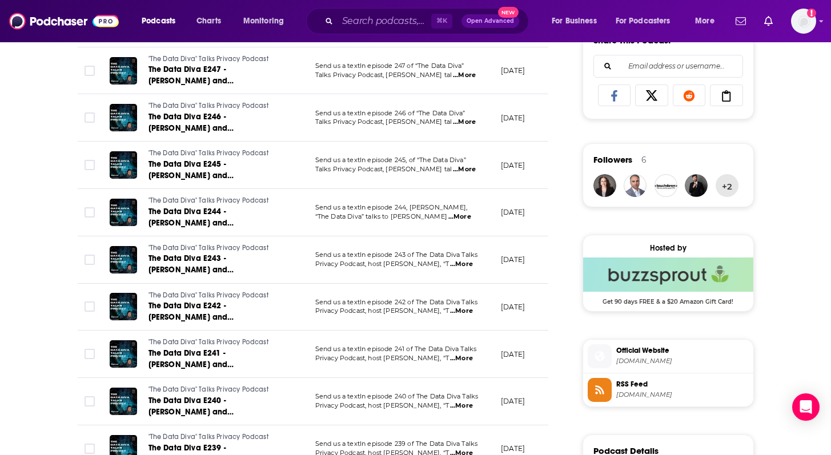
click at [463, 403] on span "...More" at bounding box center [461, 406] width 23 height 9
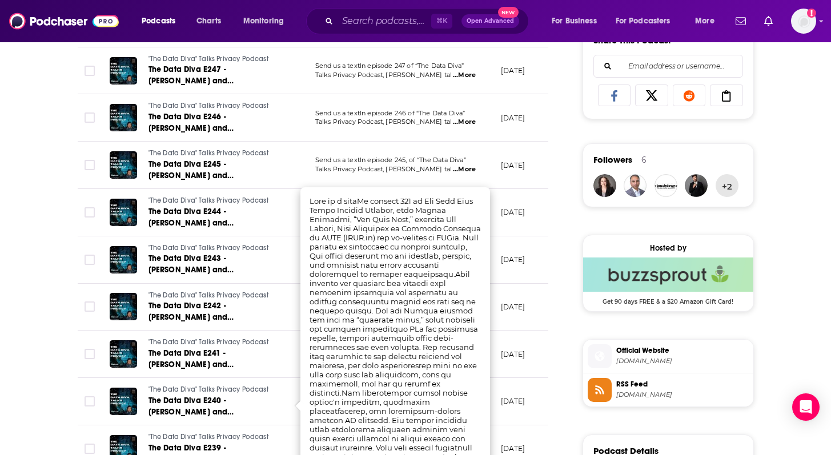
click at [524, 334] on td "[DATE]" at bounding box center [529, 354] width 74 height 47
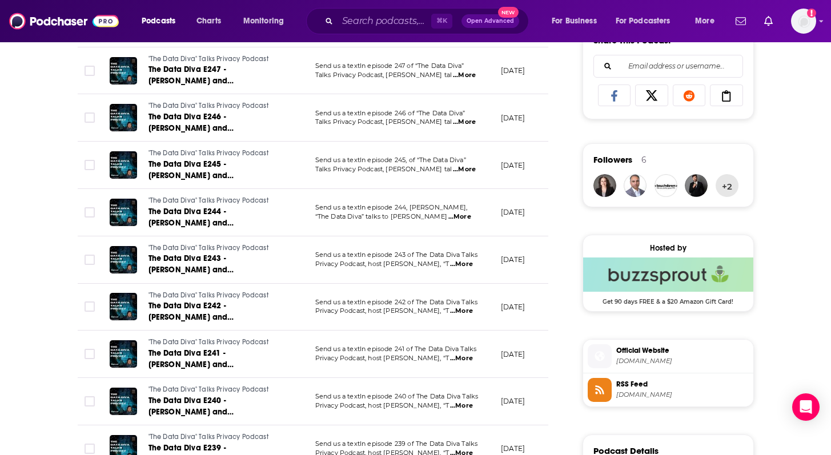
click at [465, 358] on span "...More" at bounding box center [461, 358] width 23 height 9
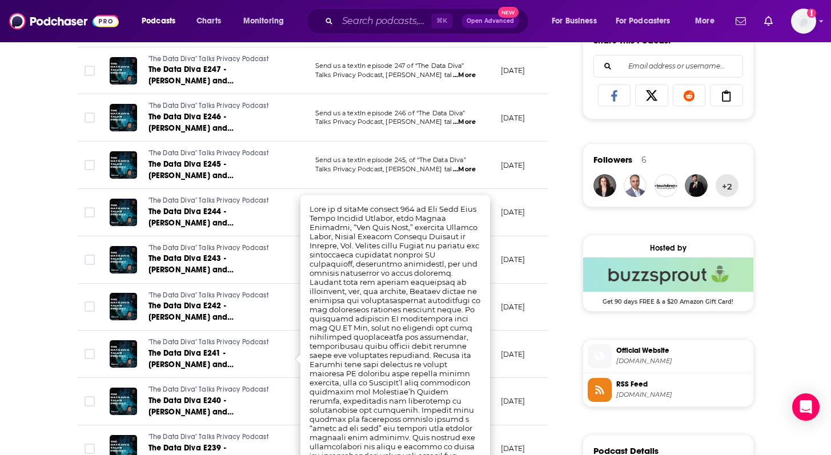
click at [532, 379] on td "[DATE]" at bounding box center [529, 401] width 74 height 47
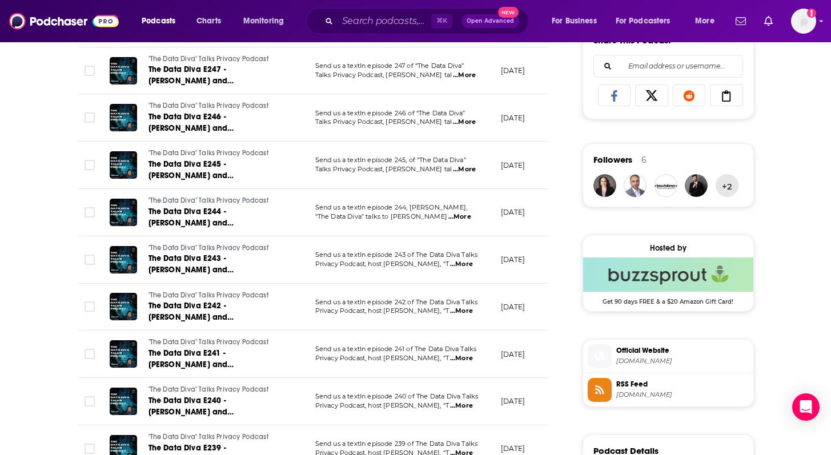
click at [463, 407] on span "...More" at bounding box center [461, 406] width 23 height 9
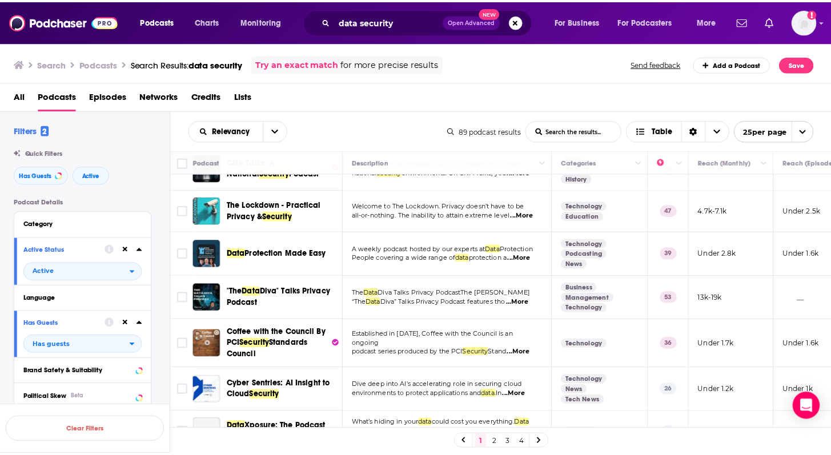
scroll to position [349, 0]
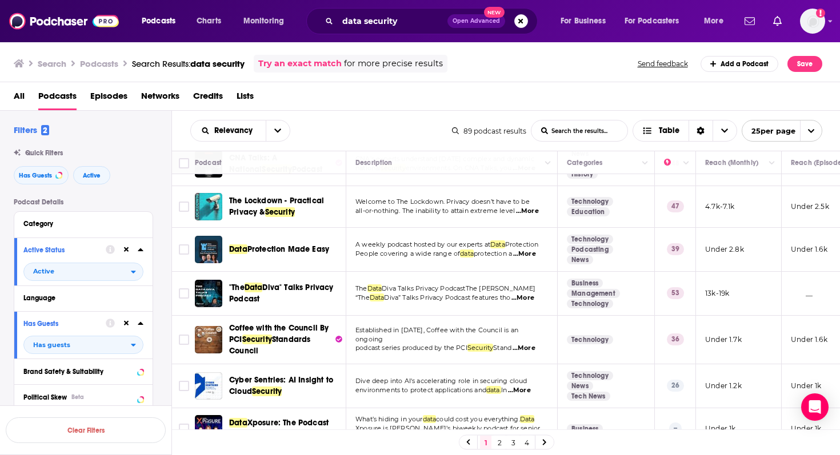
click at [526, 257] on span "...More" at bounding box center [524, 254] width 23 height 9
click at [268, 249] on span "Protection Made Easy" at bounding box center [288, 250] width 82 height 10
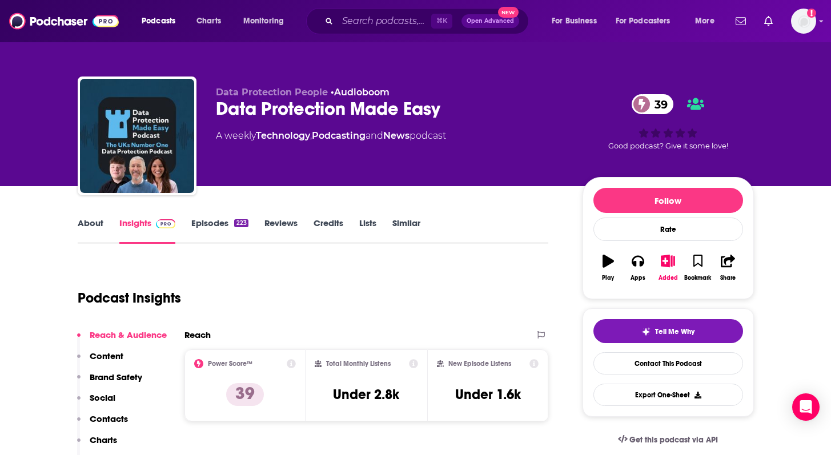
click at [213, 222] on link "Episodes 223" at bounding box center [219, 231] width 57 height 26
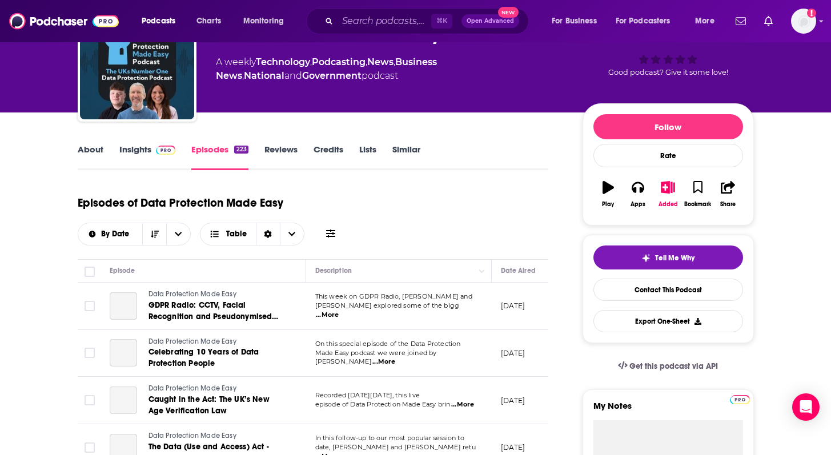
scroll to position [80, 0]
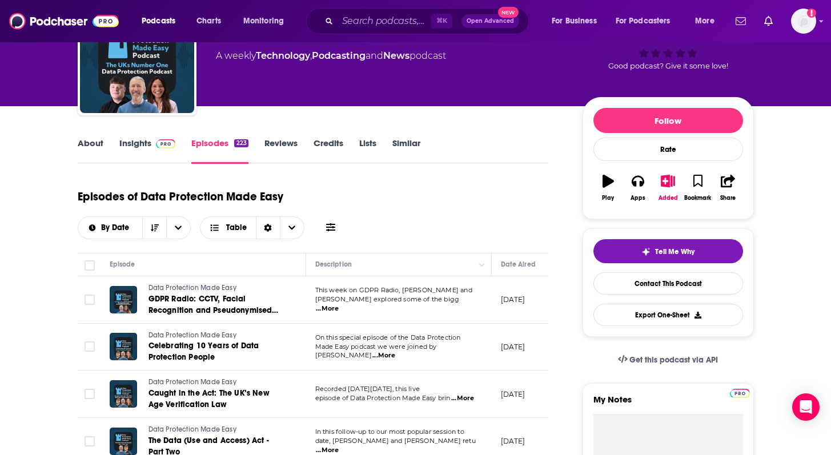
click at [339, 305] on span "...More" at bounding box center [327, 309] width 23 height 9
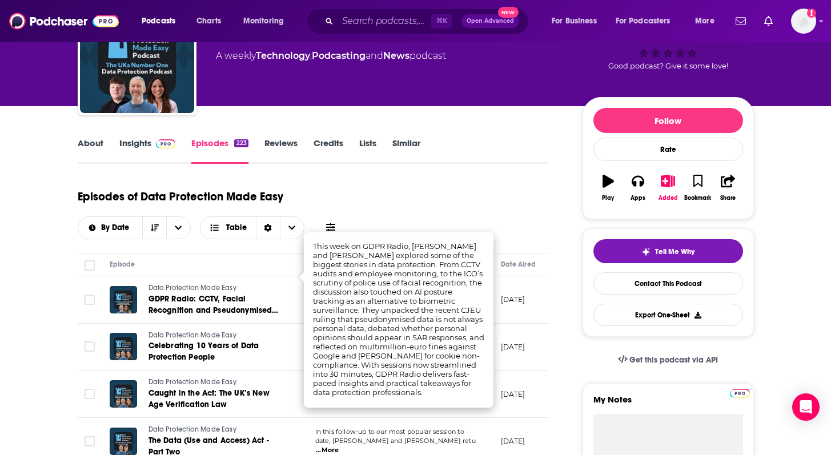
click at [80, 324] on td at bounding box center [89, 347] width 23 height 47
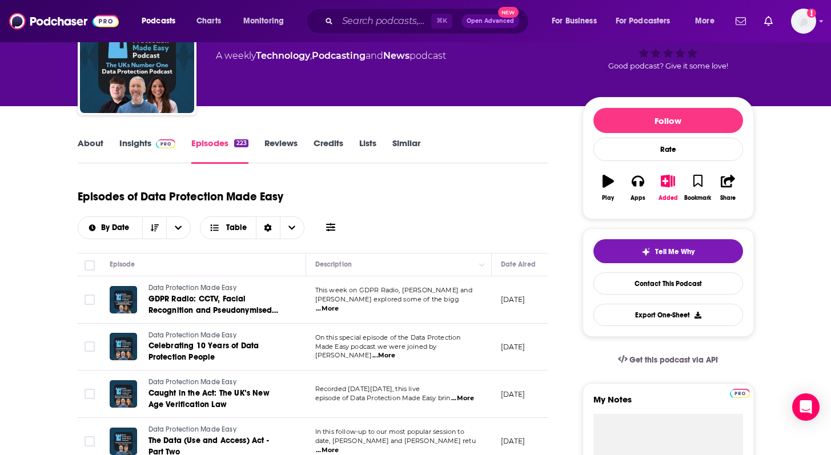
click at [395, 351] on span "...More" at bounding box center [384, 355] width 23 height 9
click at [102, 371] on td "Data Protection Made Easy Caught in the Act: The UK’s New Age Verification Law" at bounding box center [204, 394] width 206 height 47
click at [472, 394] on span "...More" at bounding box center [462, 398] width 23 height 9
click at [101, 381] on td "Data Protection Made Easy Caught in the Act: The UK’s New Age Verification Law" at bounding box center [204, 394] width 206 height 47
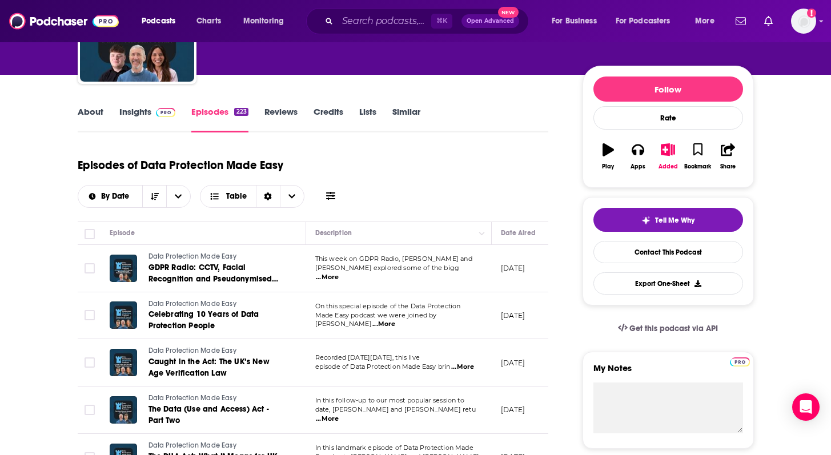
scroll to position [119, 0]
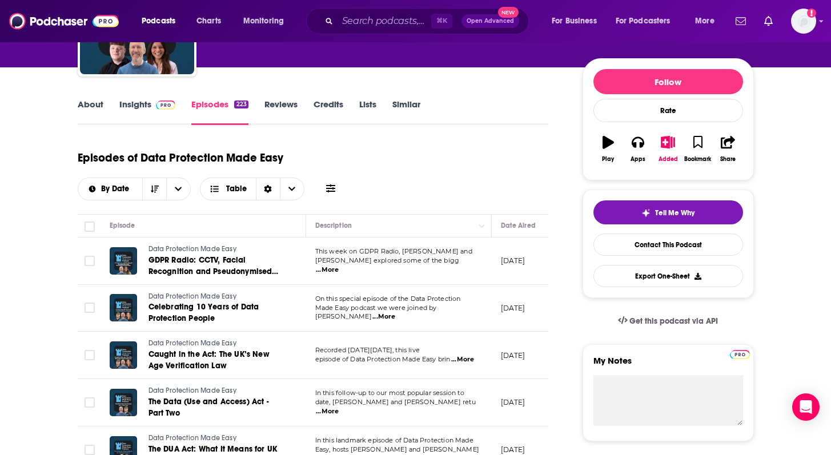
click at [339, 407] on span "...More" at bounding box center [327, 411] width 23 height 9
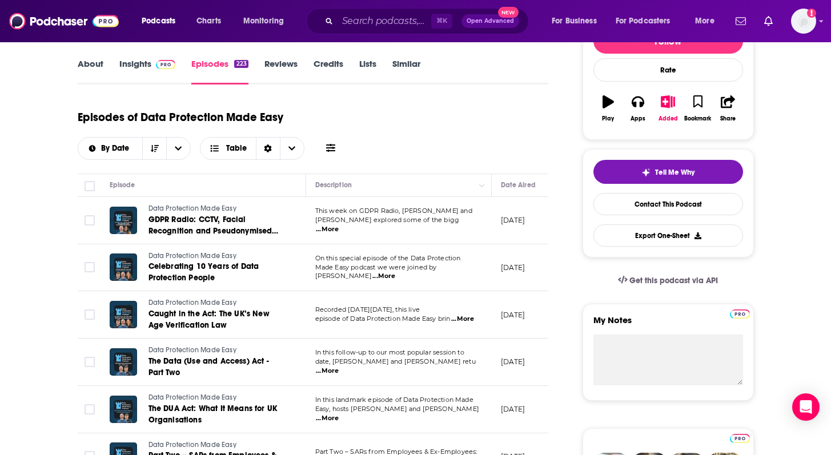
scroll to position [161, 0]
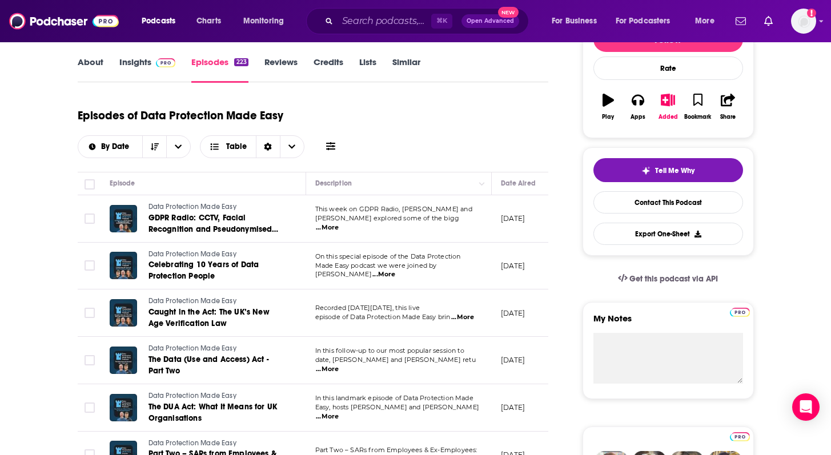
click at [339, 413] on span "...More" at bounding box center [327, 417] width 23 height 9
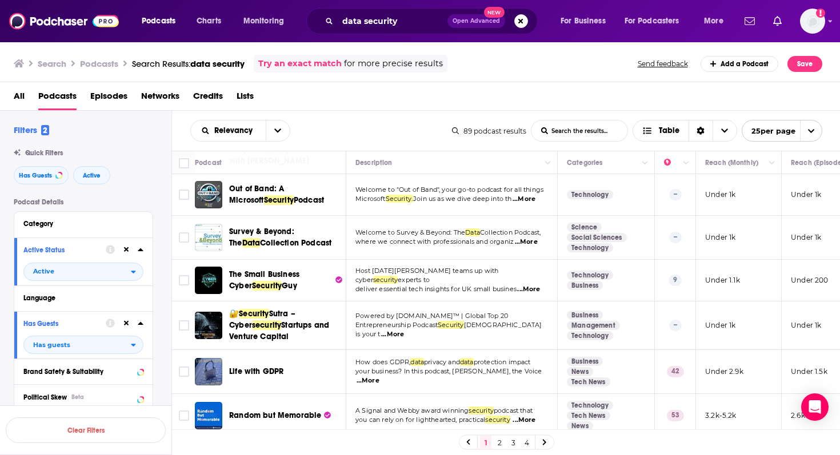
scroll to position [942, 0]
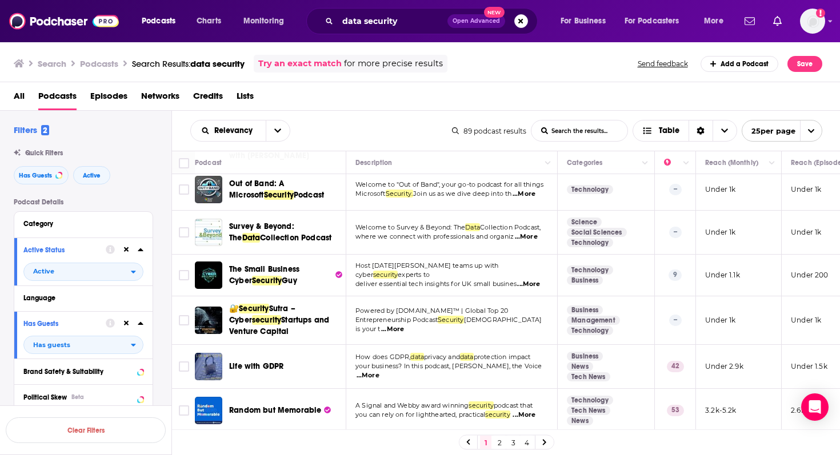
click at [379, 371] on span "...More" at bounding box center [368, 375] width 23 height 9
click at [418, 123] on div "Relevancy List Search Input Search the results... Table" at bounding box center [321, 131] width 262 height 22
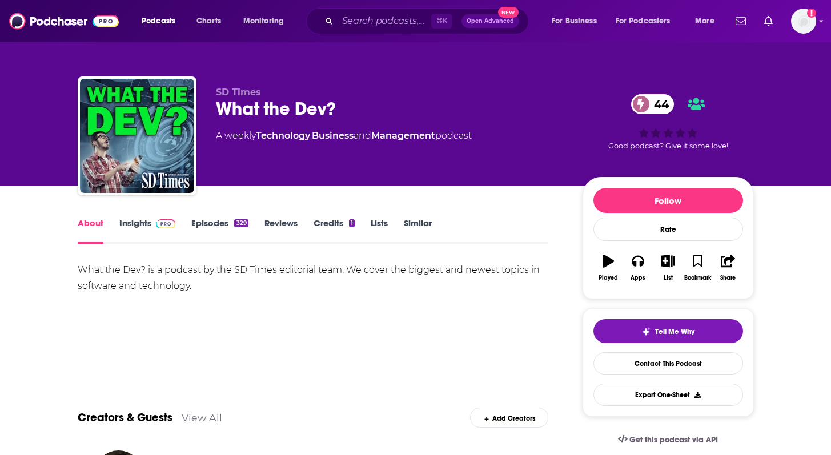
click at [211, 223] on link "Episodes 329" at bounding box center [219, 231] width 57 height 26
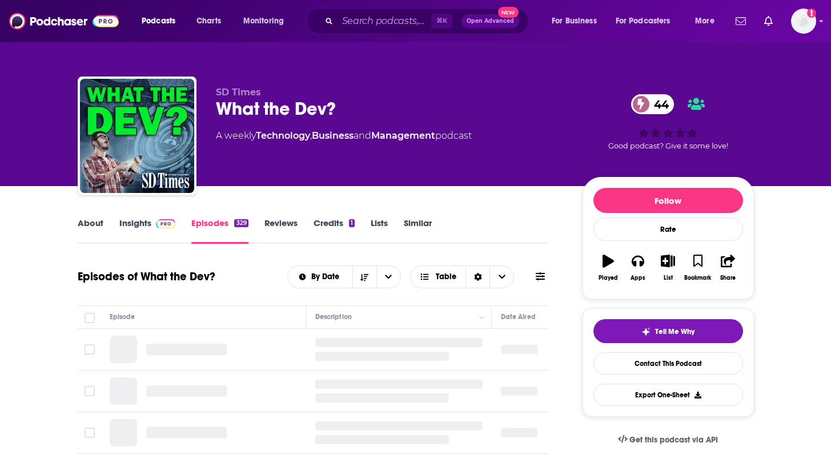
click at [133, 223] on link "Insights" at bounding box center [147, 231] width 57 height 26
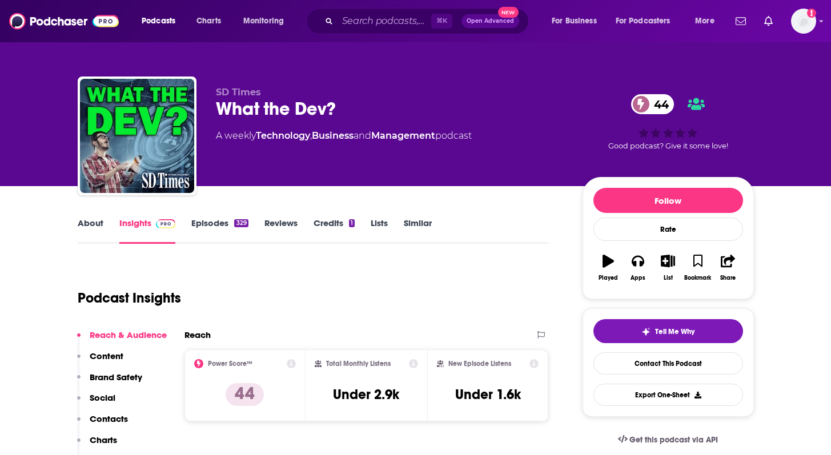
scroll to position [90, 0]
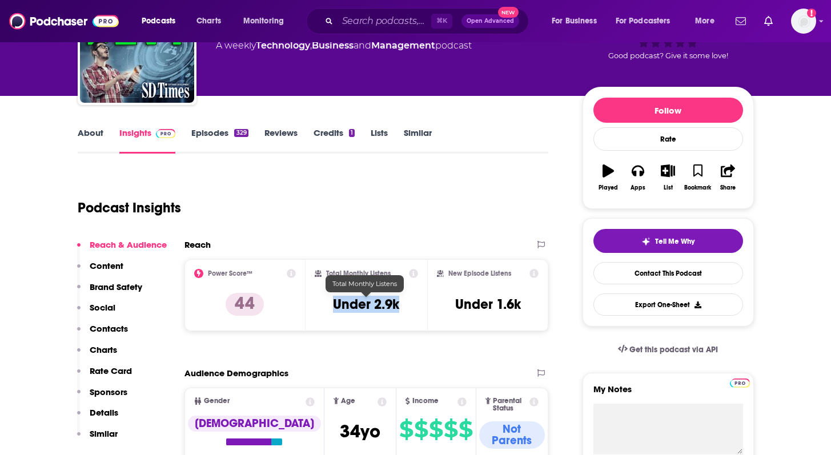
drag, startPoint x: 325, startPoint y: 308, endPoint x: 402, endPoint y: 307, distance: 77.1
click at [402, 307] on div "Total Monthly Listens Under 2.9k" at bounding box center [366, 295] width 103 height 53
copy h3 "Under 2.9k"
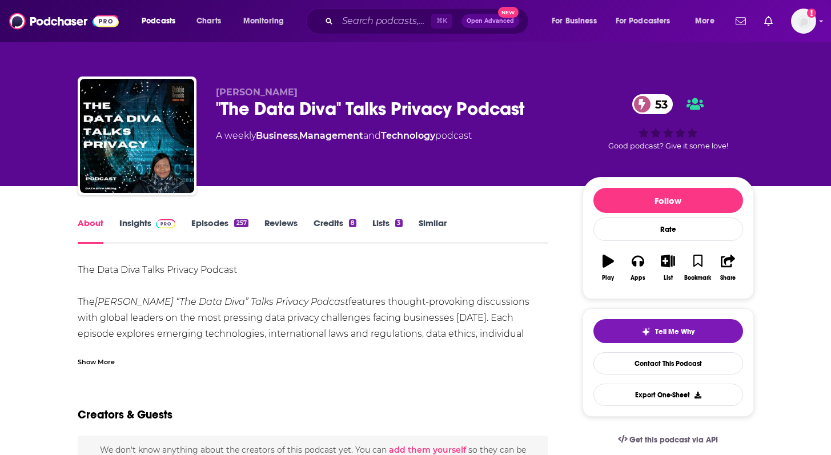
click at [140, 222] on link "Insights" at bounding box center [147, 231] width 57 height 26
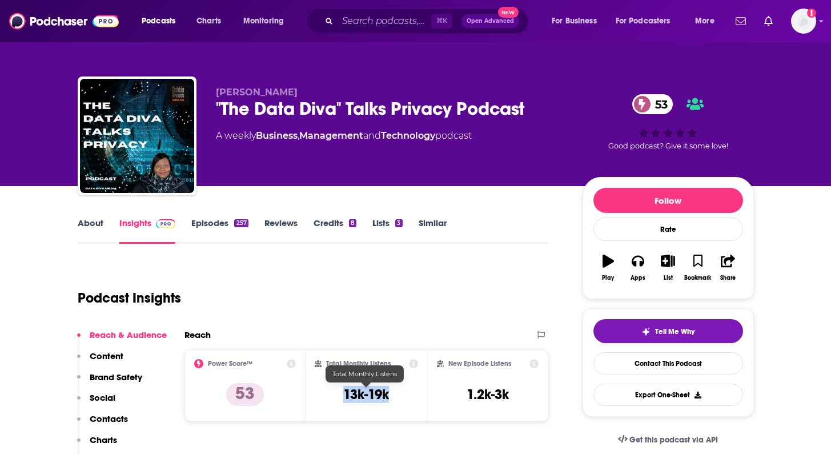
drag, startPoint x: 338, startPoint y: 394, endPoint x: 394, endPoint y: 394, distance: 56.6
click at [394, 394] on div "Total Monthly Listens 13k-19k" at bounding box center [366, 385] width 103 height 53
copy h3 "13k-19k"
